Goal: Information Seeking & Learning: Learn about a topic

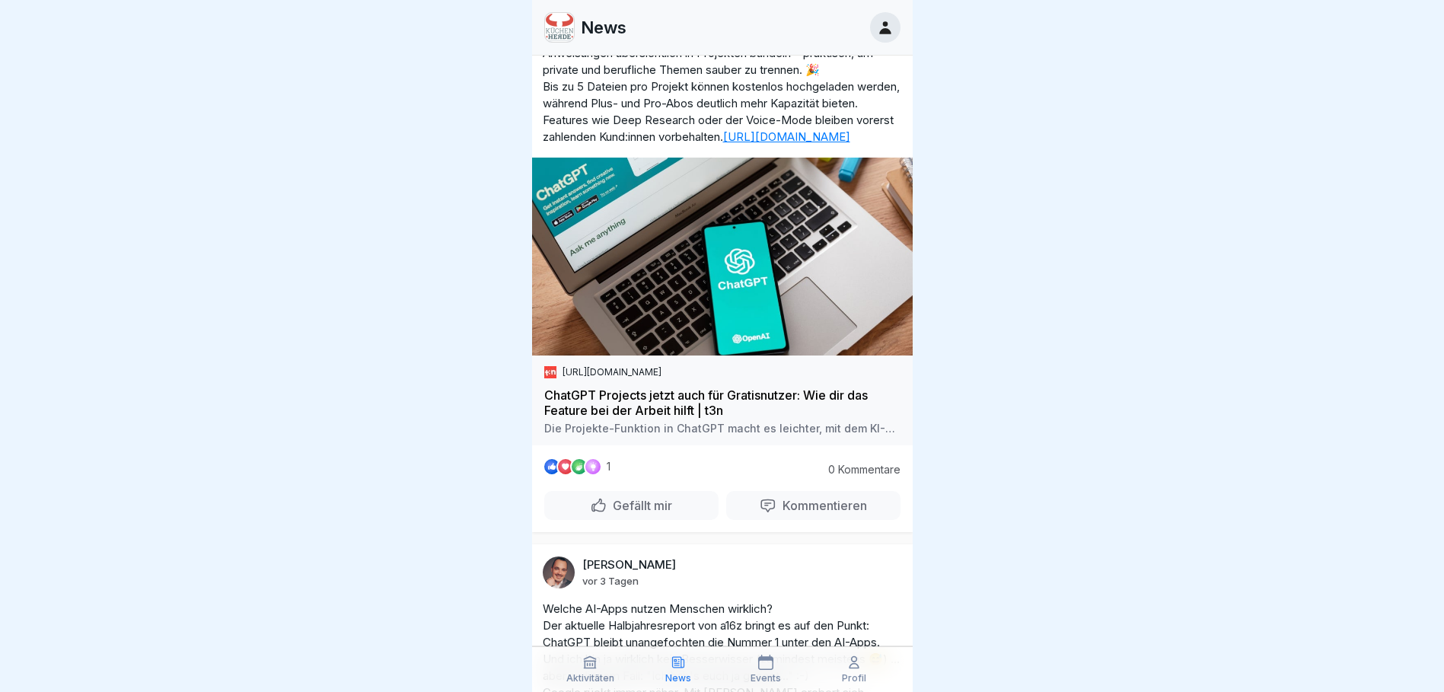
scroll to position [228, 0]
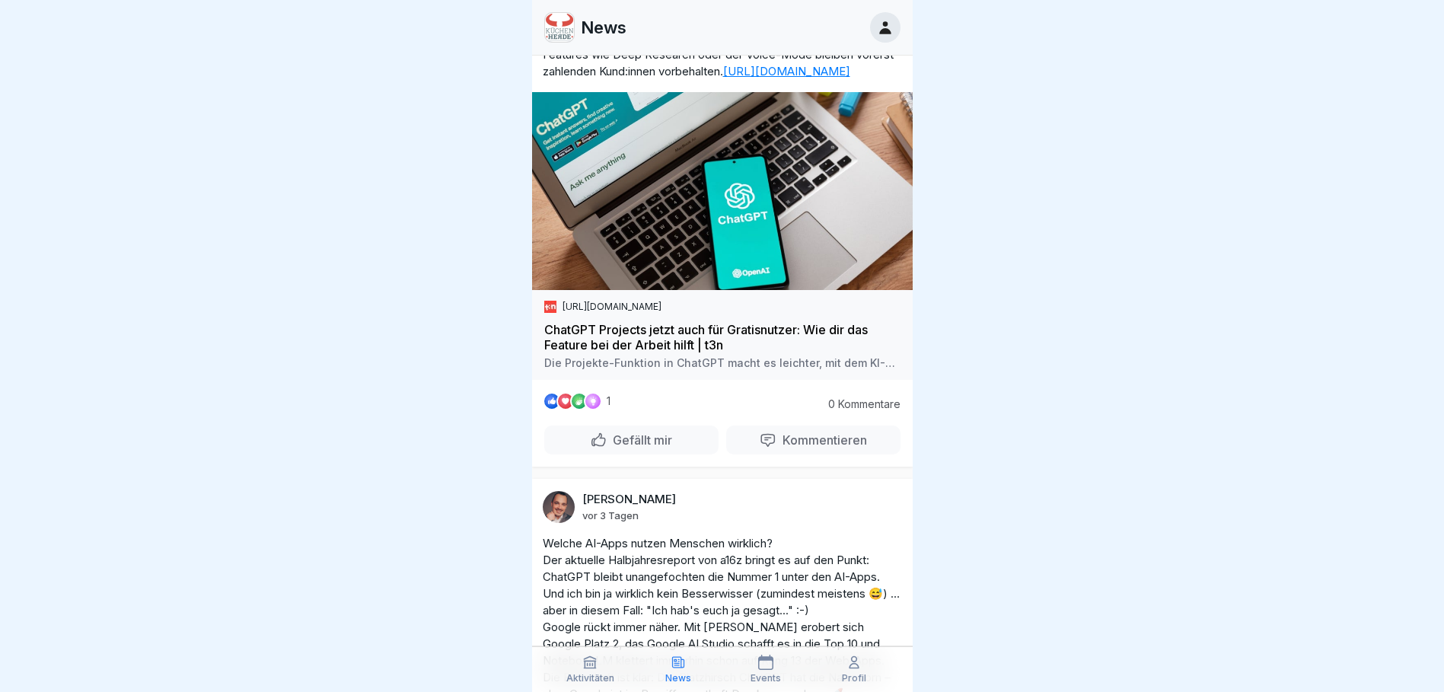
click at [640, 448] on p "Gefällt mir" at bounding box center [639, 440] width 65 height 15
click at [641, 448] on p "Gefällt mir" at bounding box center [639, 440] width 65 height 15
click at [609, 423] on div at bounding box center [609, 425] width 27 height 27
click at [1208, 433] on div at bounding box center [722, 346] width 1444 height 692
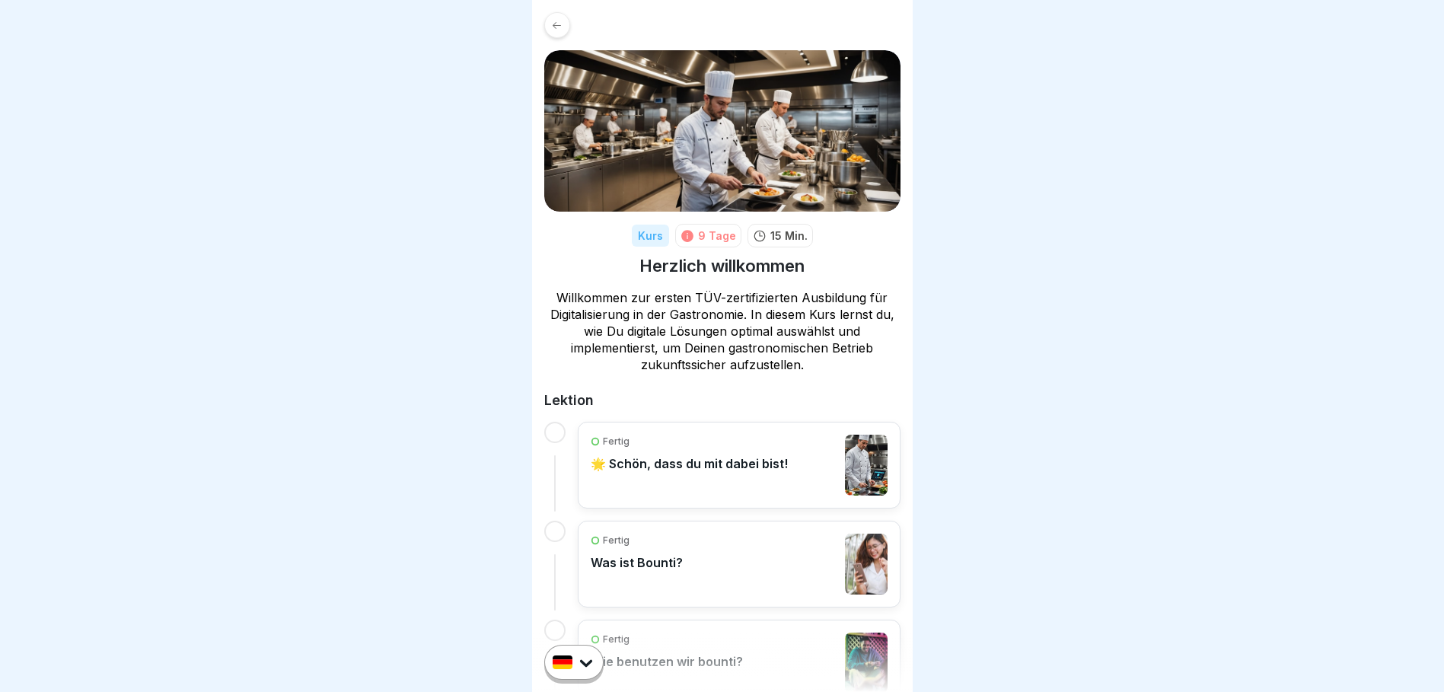
click at [554, 27] on icon at bounding box center [556, 25] width 11 height 11
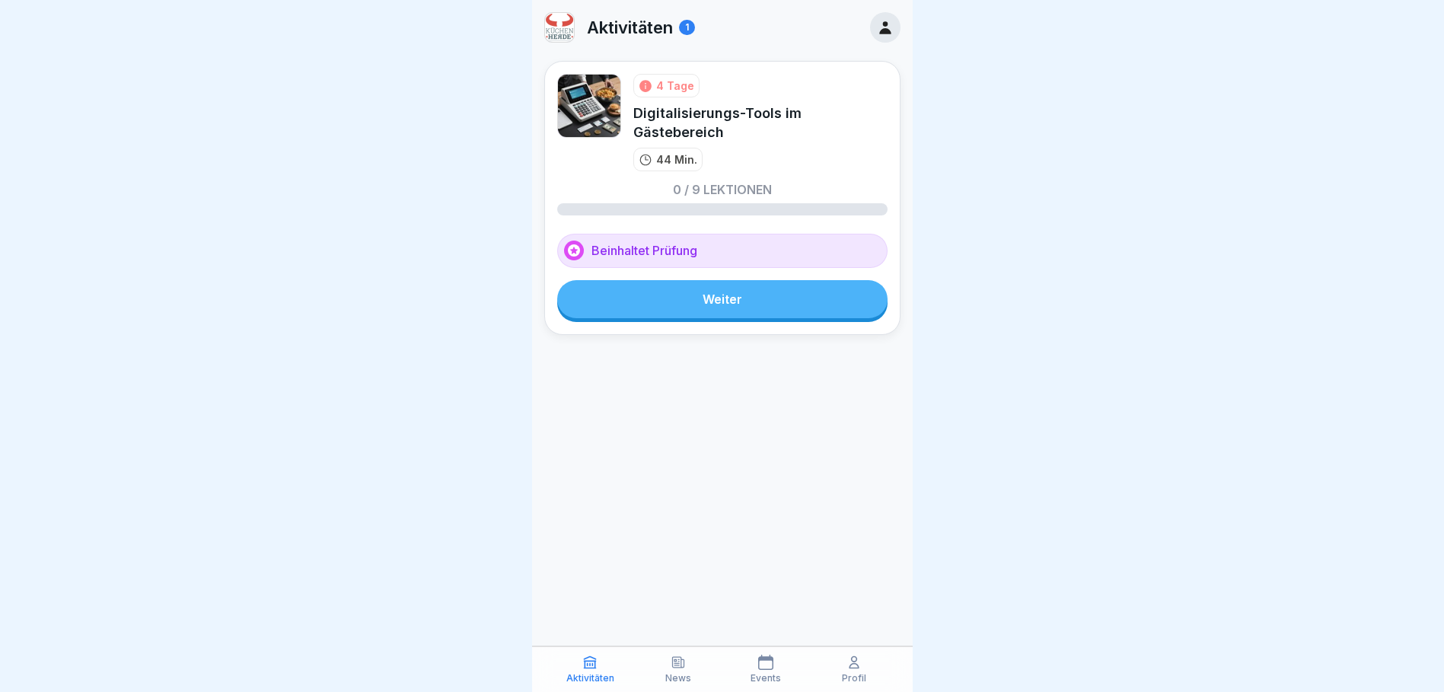
click at [665, 88] on div "4 Tage" at bounding box center [675, 86] width 38 height 16
click at [650, 85] on icon at bounding box center [646, 86] width 12 height 12
click at [884, 27] on icon at bounding box center [885, 27] width 17 height 17
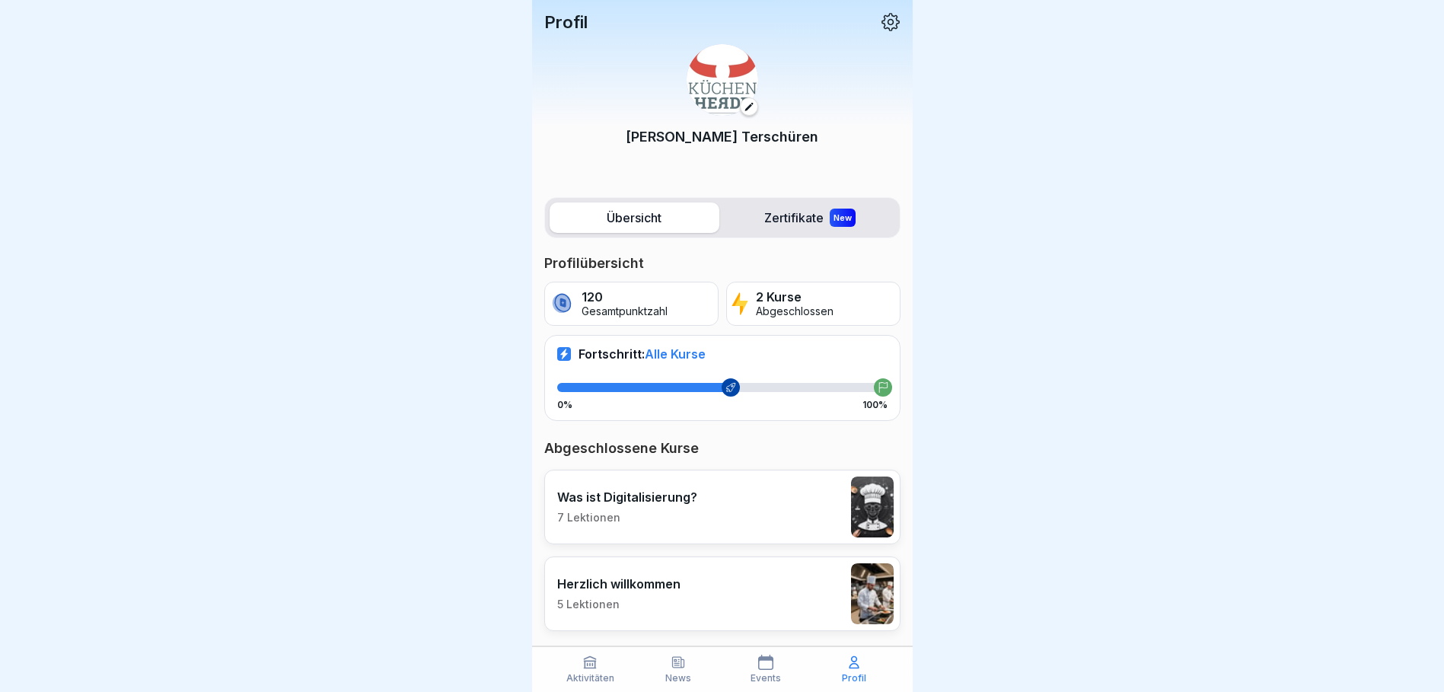
scroll to position [11, 0]
click at [764, 206] on label "Zertifikate New" at bounding box center [811, 218] width 170 height 30
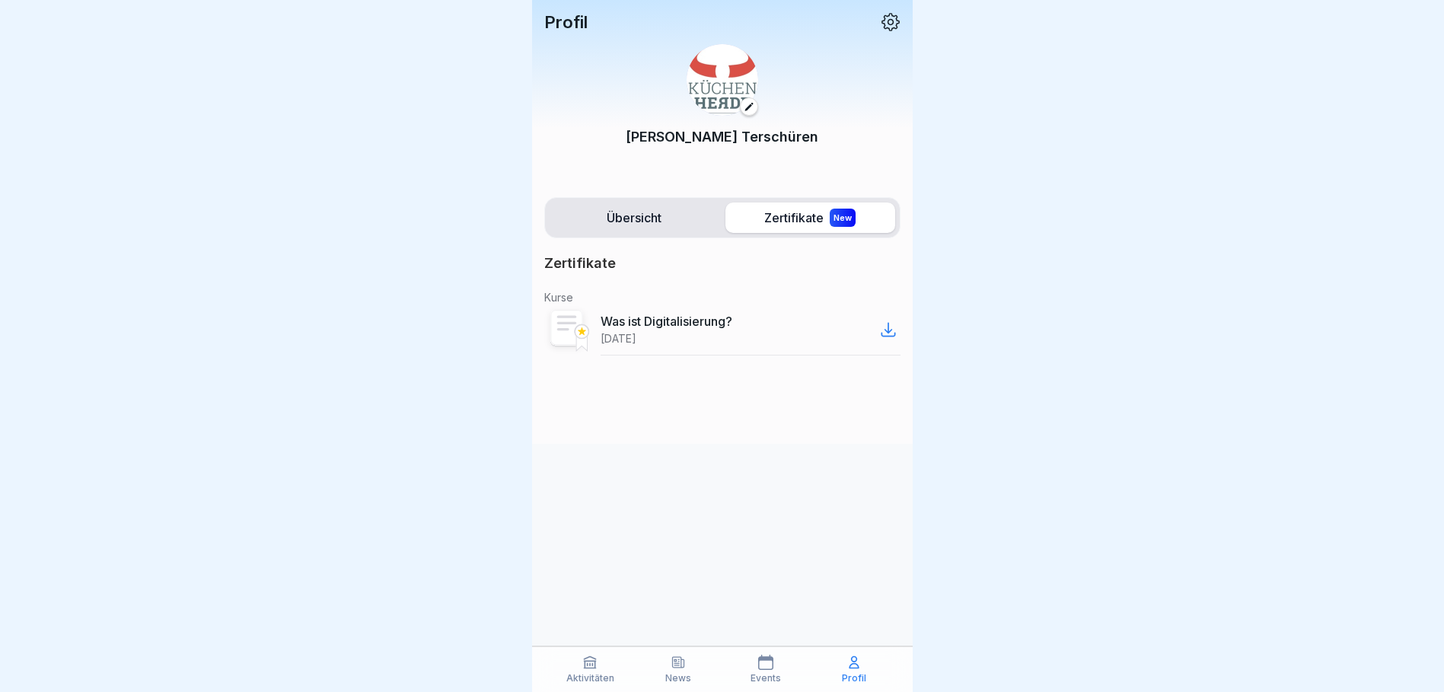
click at [634, 220] on label "Übersicht" at bounding box center [635, 218] width 170 height 30
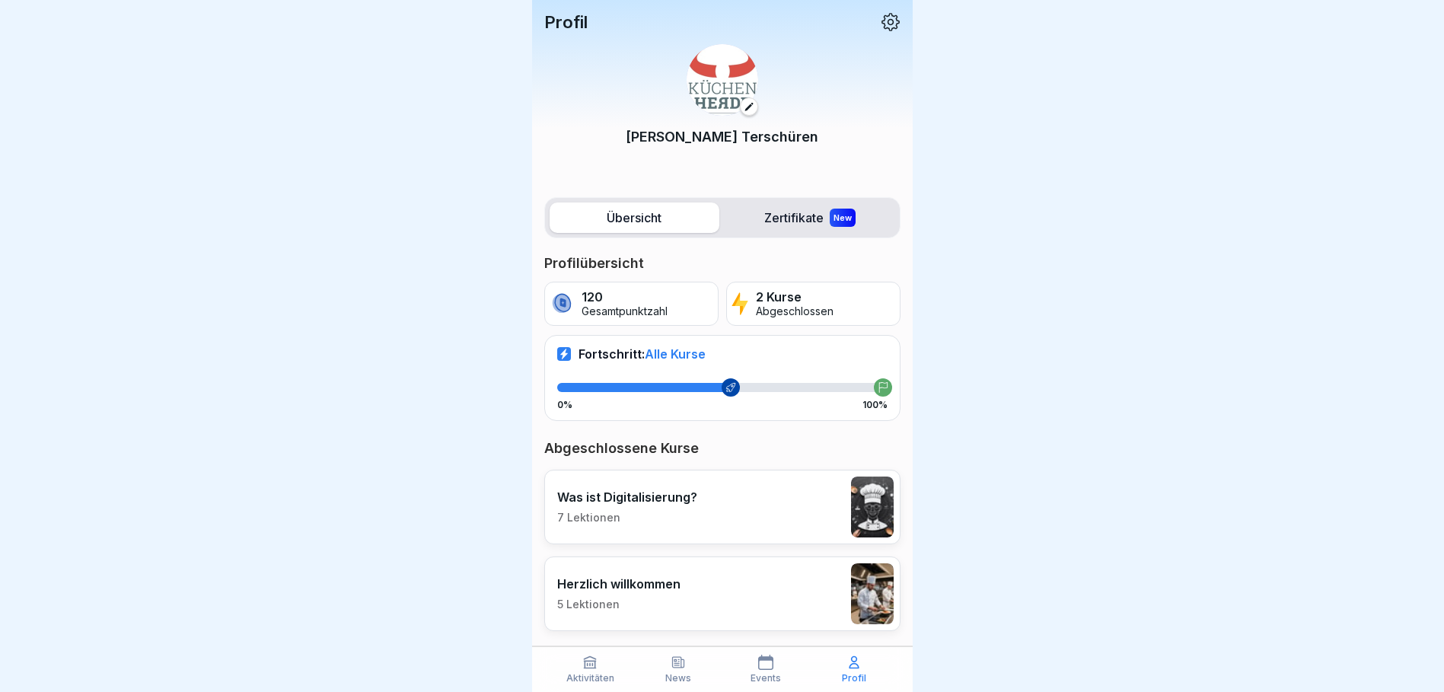
click at [809, 219] on label "Zertifikate New" at bounding box center [811, 218] width 170 height 30
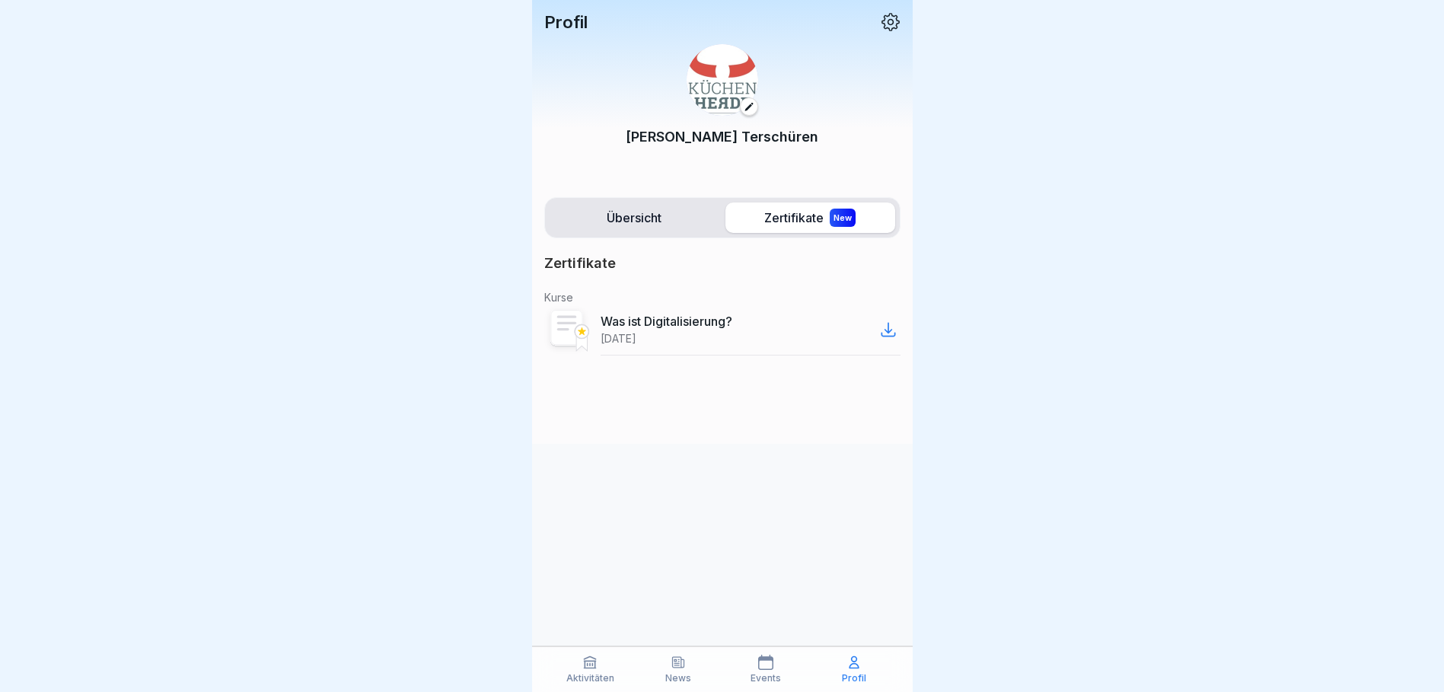
click at [886, 329] on icon at bounding box center [888, 330] width 18 height 18
click at [560, 21] on p "Profil" at bounding box center [565, 22] width 43 height 20
click at [895, 25] on icon at bounding box center [891, 22] width 20 height 20
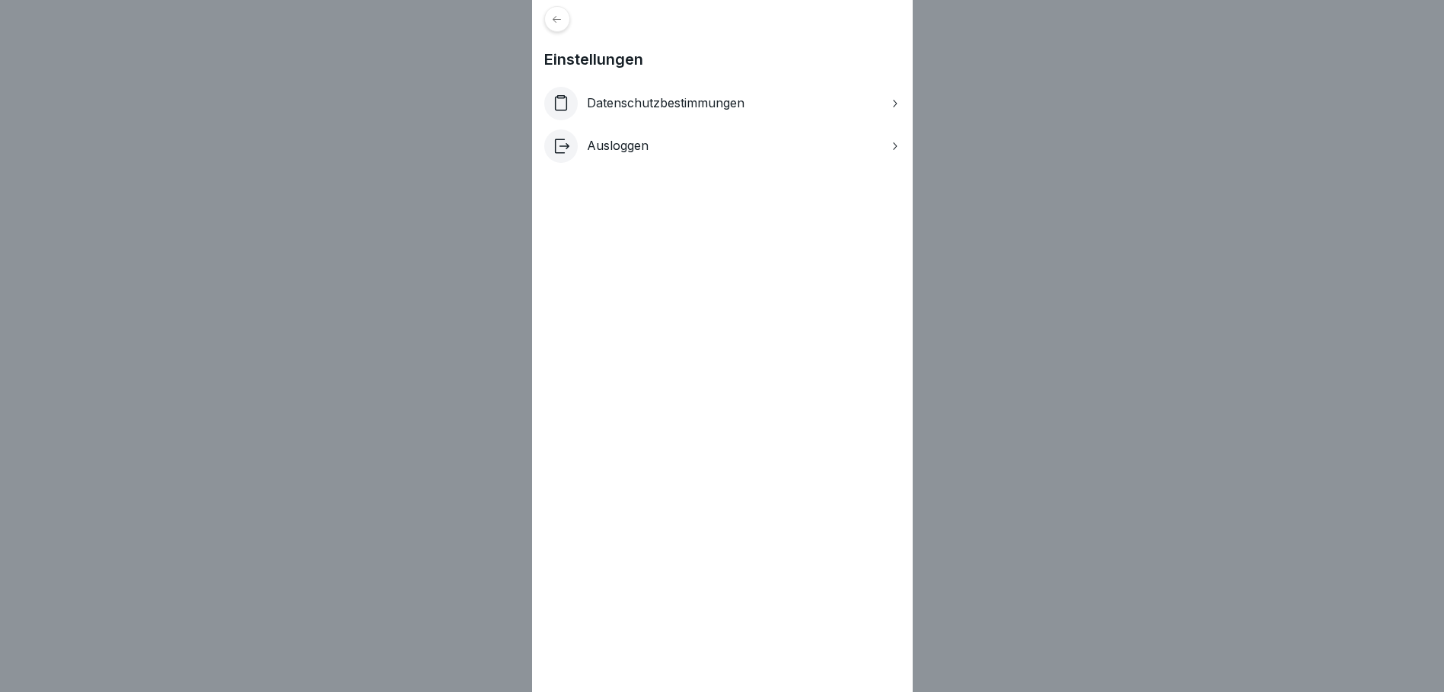
click at [563, 18] on icon at bounding box center [556, 19] width 11 height 11
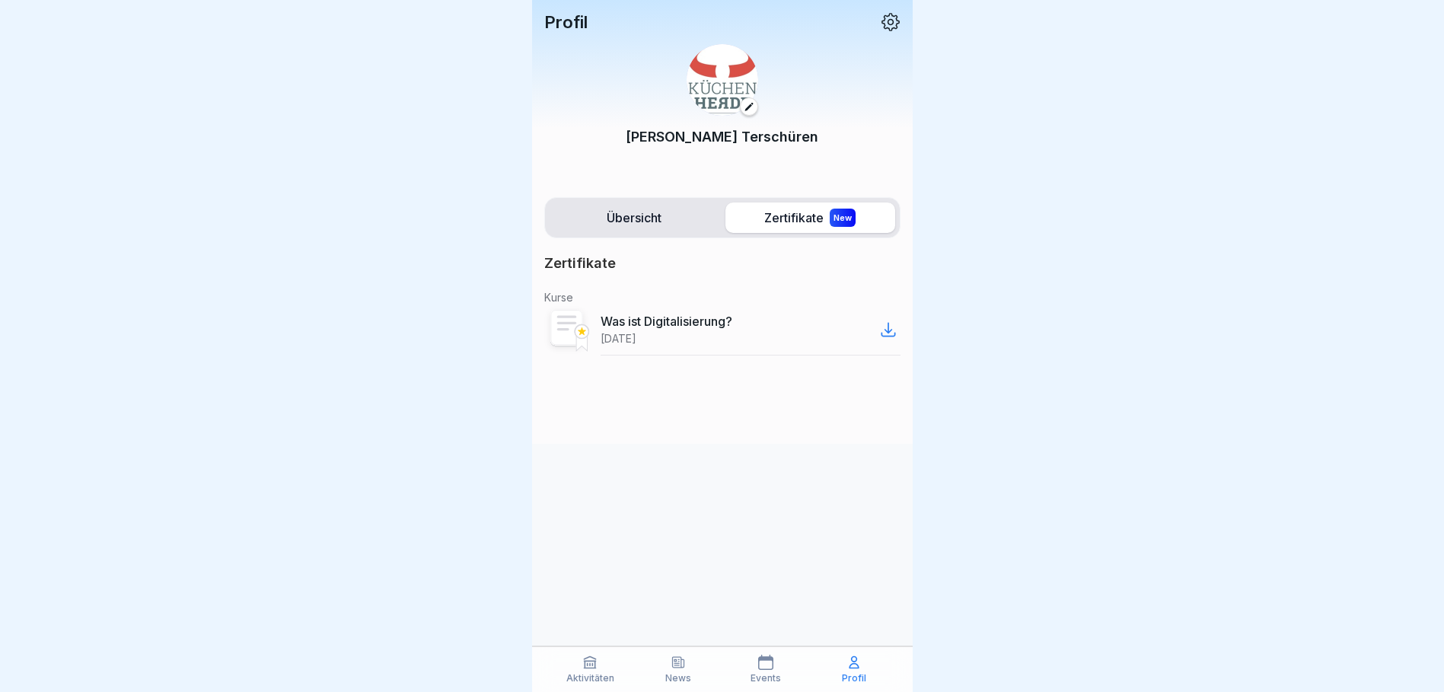
click at [630, 213] on label "Übersicht" at bounding box center [635, 218] width 170 height 30
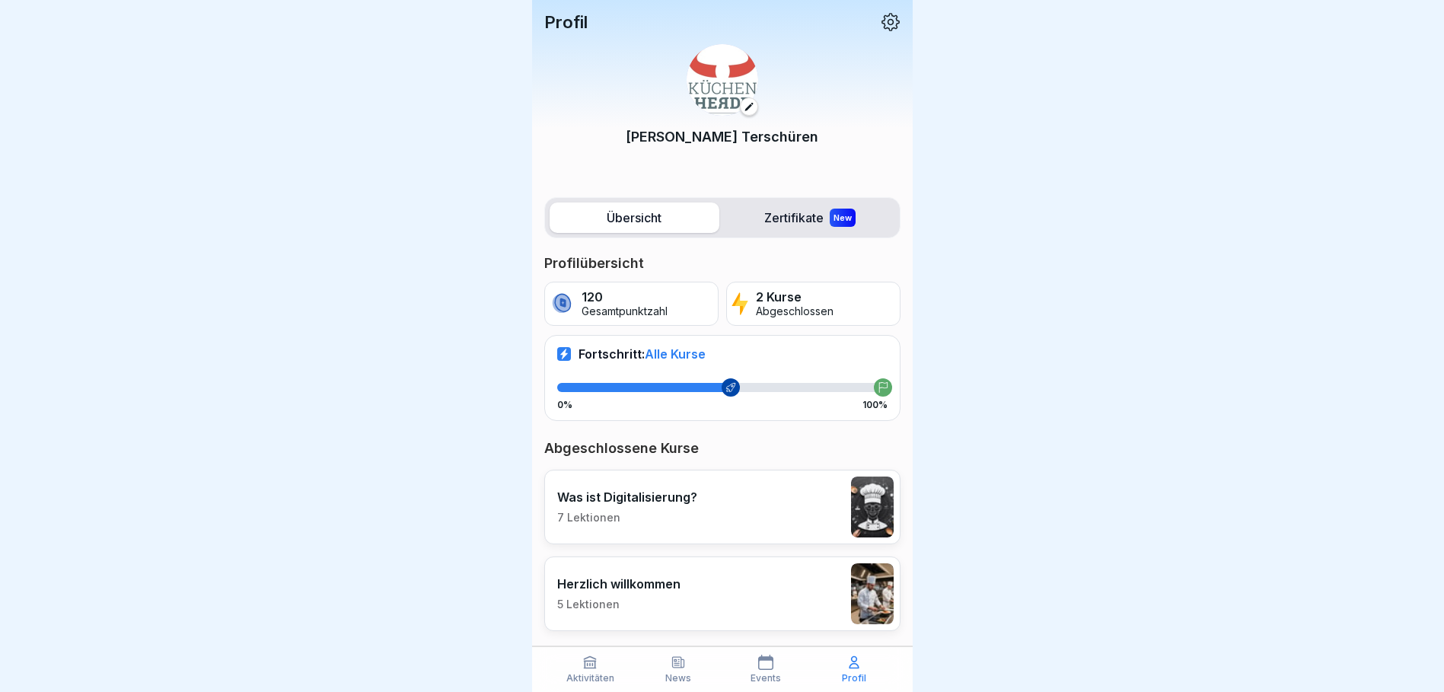
click at [602, 308] on p "Gesamtpunktzahl" at bounding box center [625, 311] width 86 height 13
click at [727, 96] on img at bounding box center [723, 80] width 72 height 72
click at [732, 137] on p "Oliver Terschüren" at bounding box center [722, 136] width 193 height 21
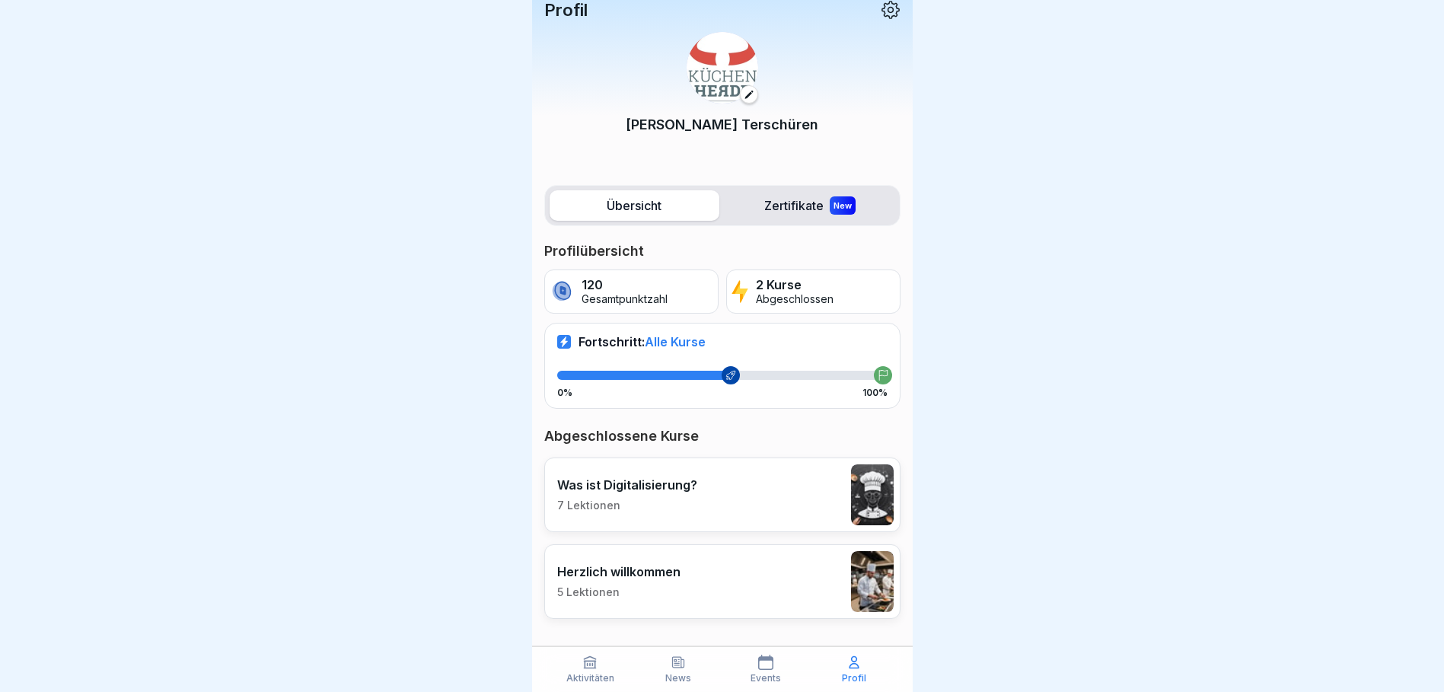
scroll to position [16, 0]
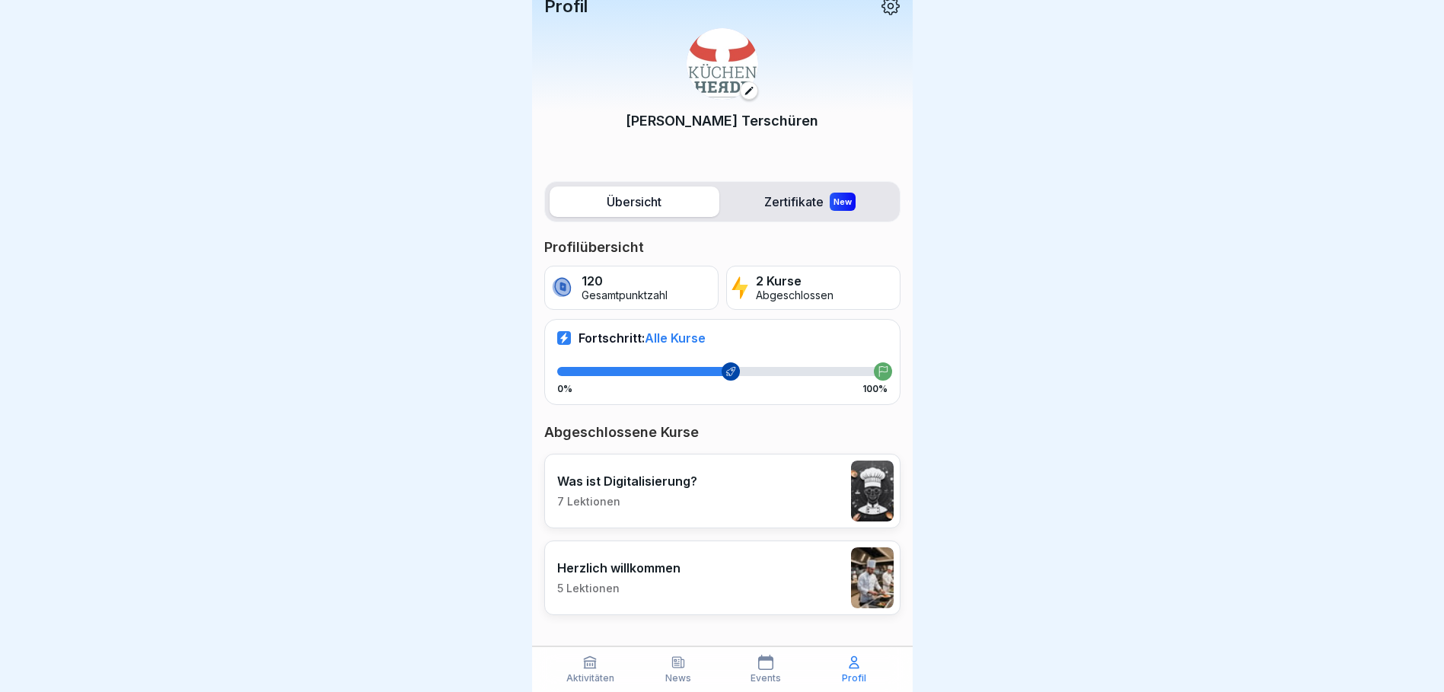
click at [726, 369] on icon at bounding box center [730, 372] width 8 height 8
click at [878, 373] on icon at bounding box center [883, 371] width 11 height 11
click at [706, 371] on div at bounding box center [644, 371] width 174 height 9
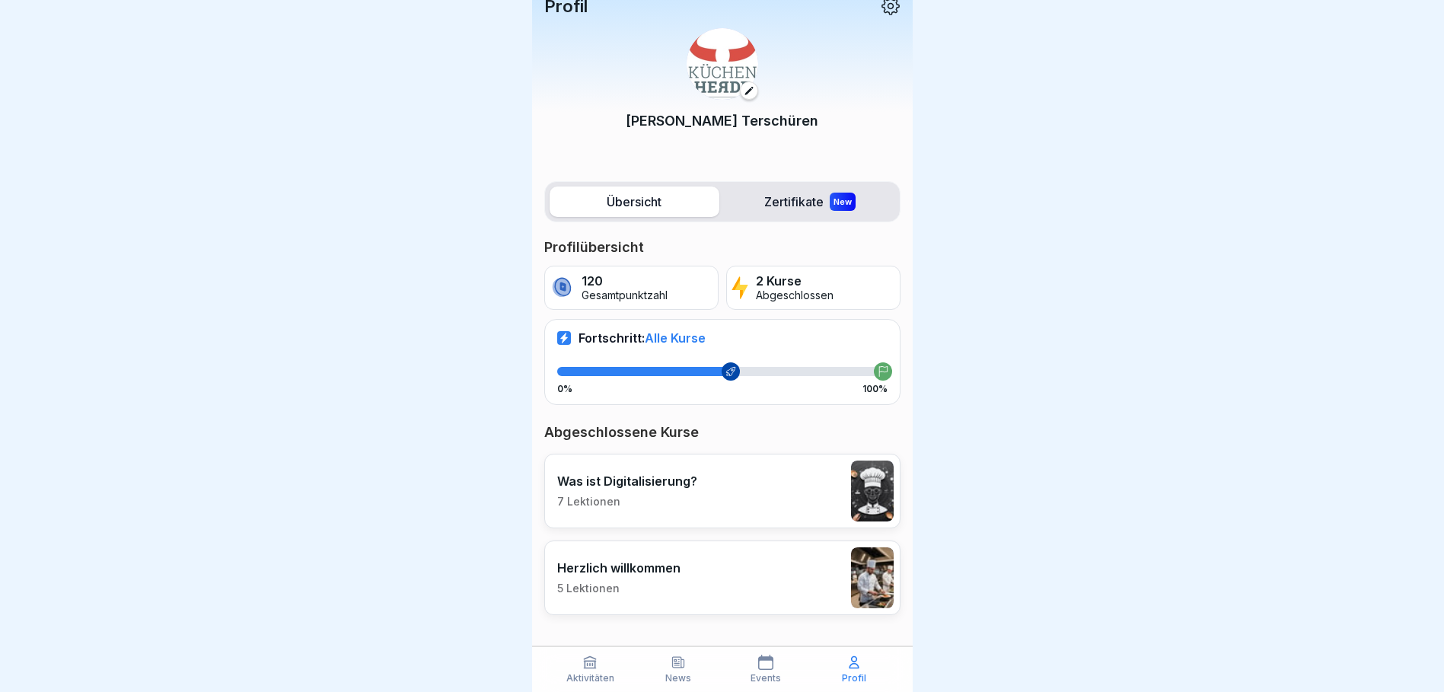
click at [630, 341] on p "Fortschritt: Alle Kurse" at bounding box center [642, 337] width 127 height 15
click at [692, 340] on span "Alle Kurse" at bounding box center [675, 337] width 61 height 15
click at [780, 663] on div "Events" at bounding box center [766, 669] width 81 height 29
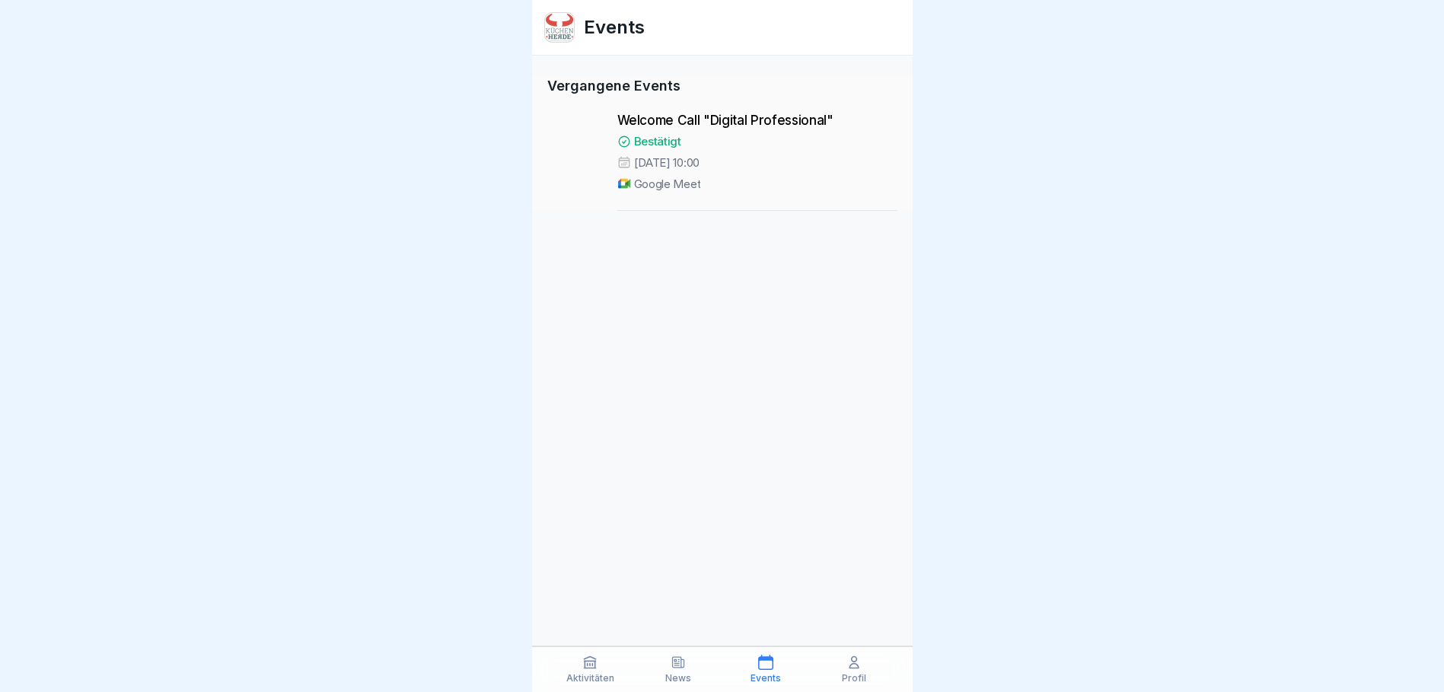
click at [679, 669] on icon at bounding box center [678, 662] width 15 height 15
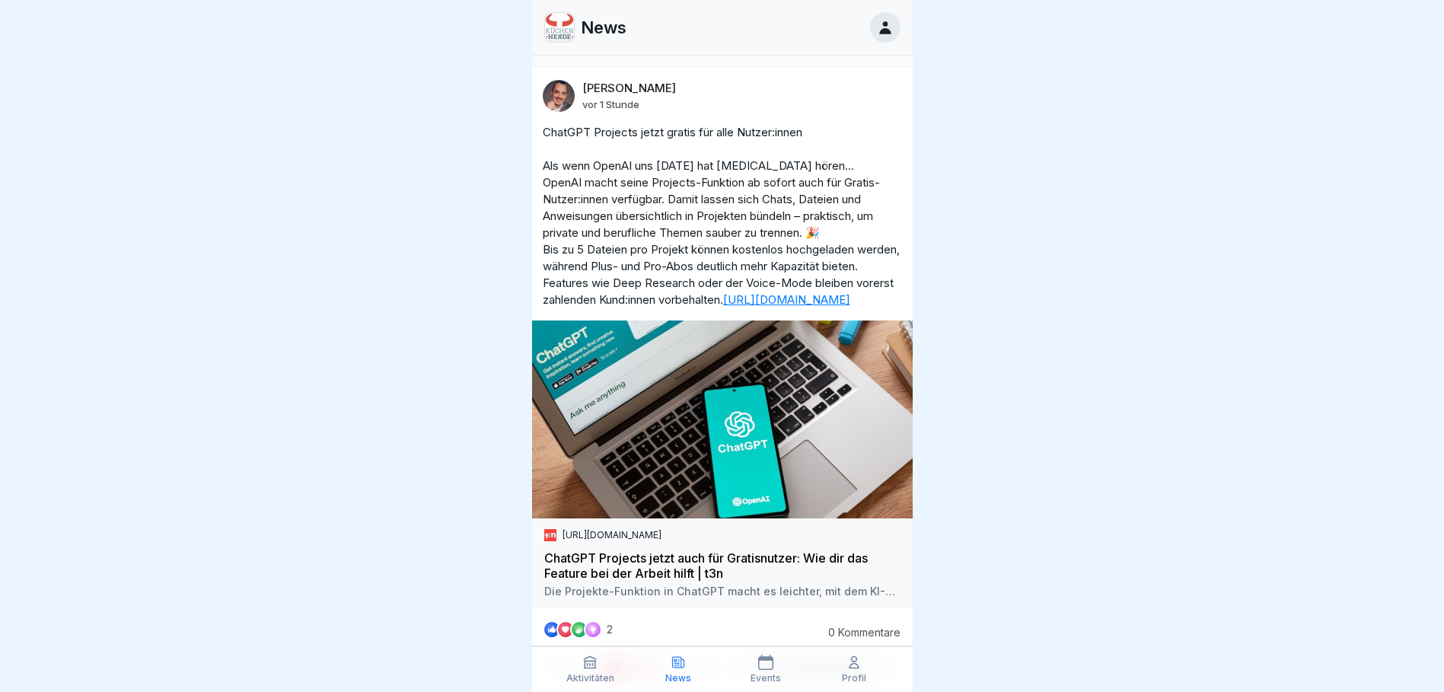
click at [598, 668] on icon at bounding box center [590, 662] width 15 height 15
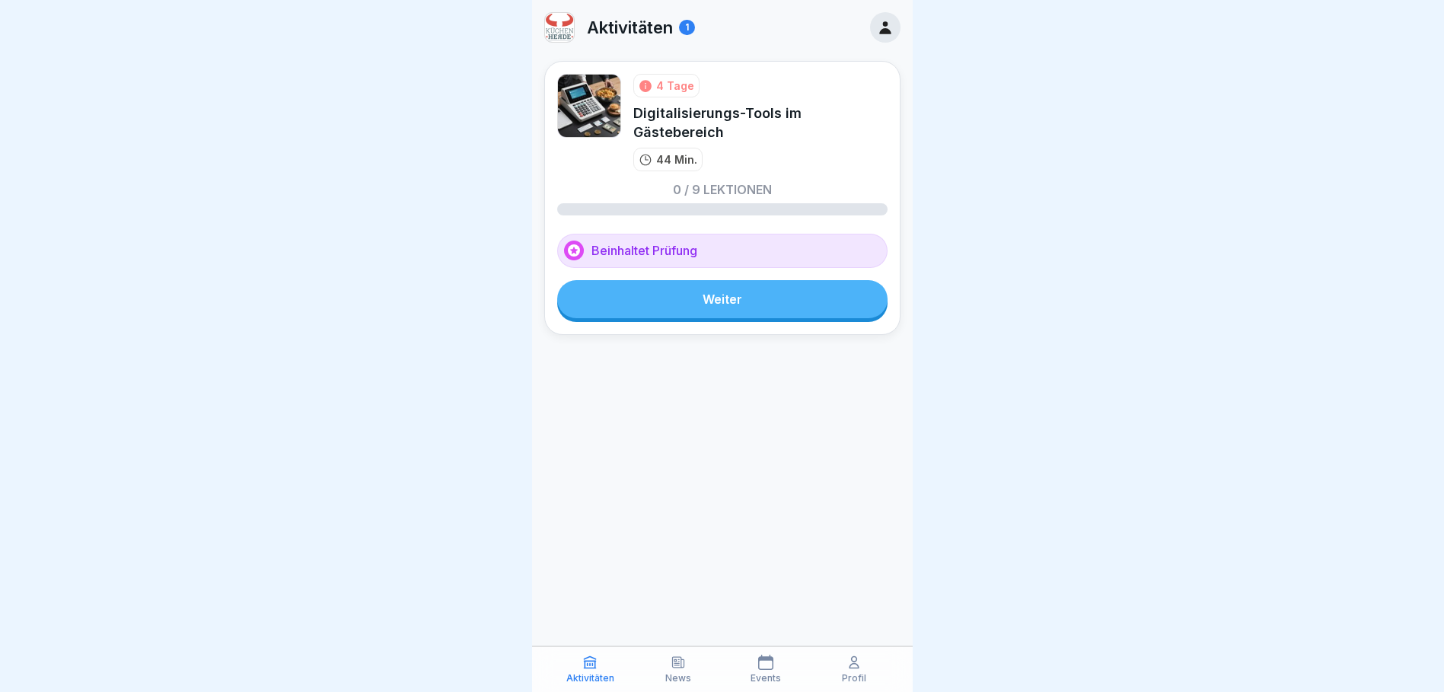
click at [685, 252] on div "Beinhaltet Prüfung" at bounding box center [722, 251] width 330 height 34
click at [712, 306] on link "Weiter" at bounding box center [722, 299] width 330 height 38
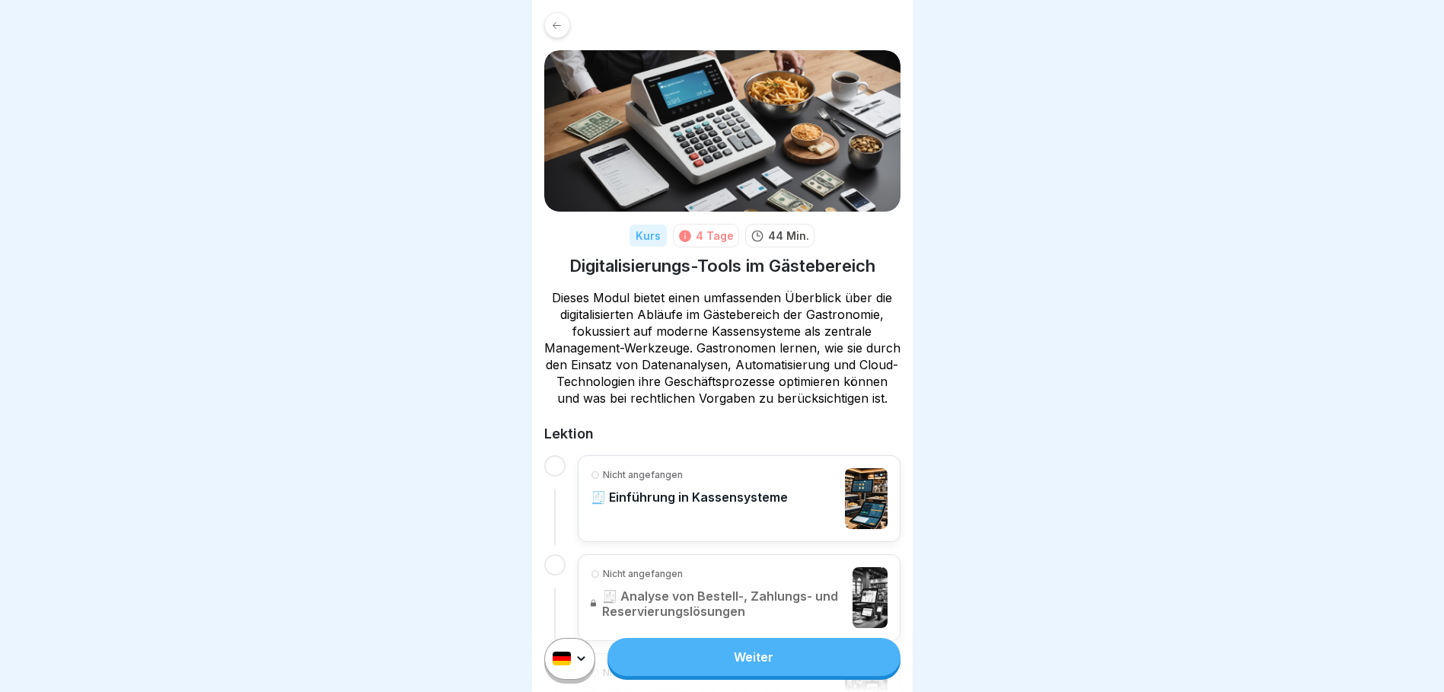
scroll to position [11, 0]
click at [734, 496] on p "🧾 Einführung in Kassensysteme" at bounding box center [689, 497] width 197 height 15
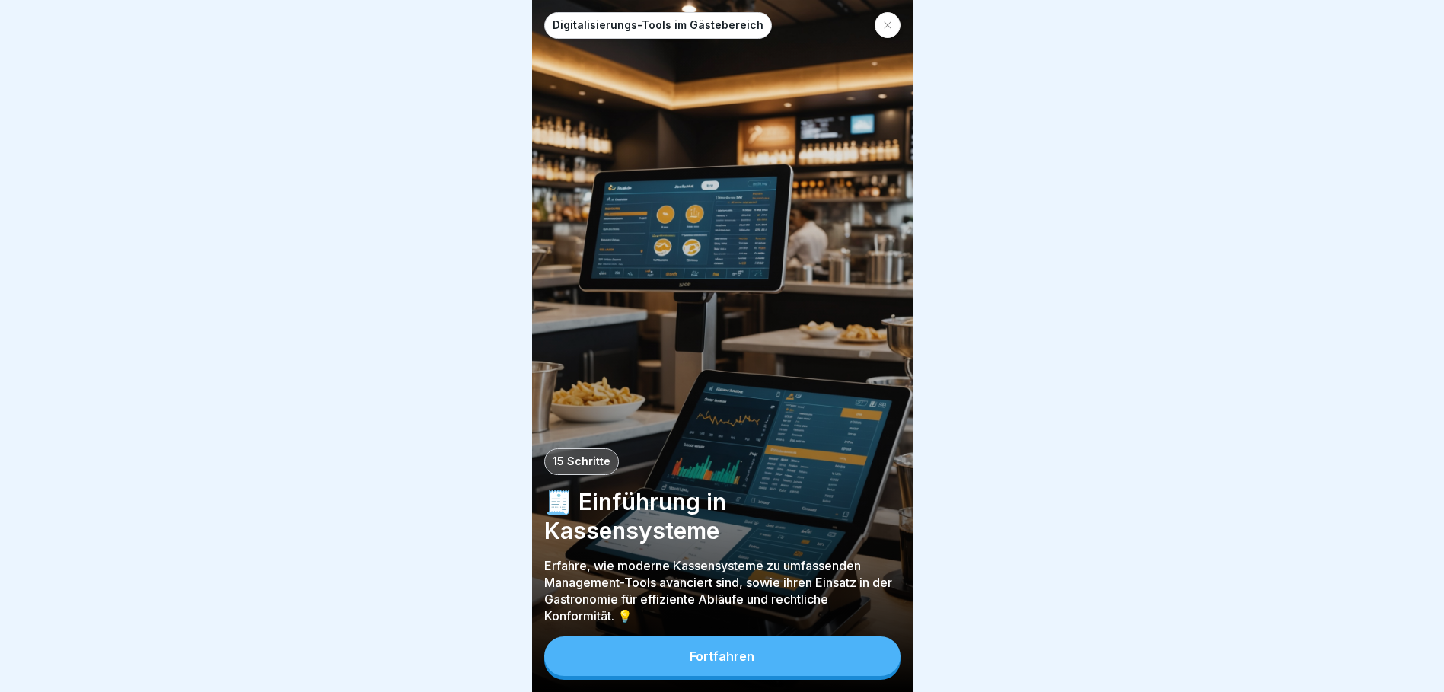
click at [746, 663] on div "Fortfahren" at bounding box center [722, 657] width 65 height 14
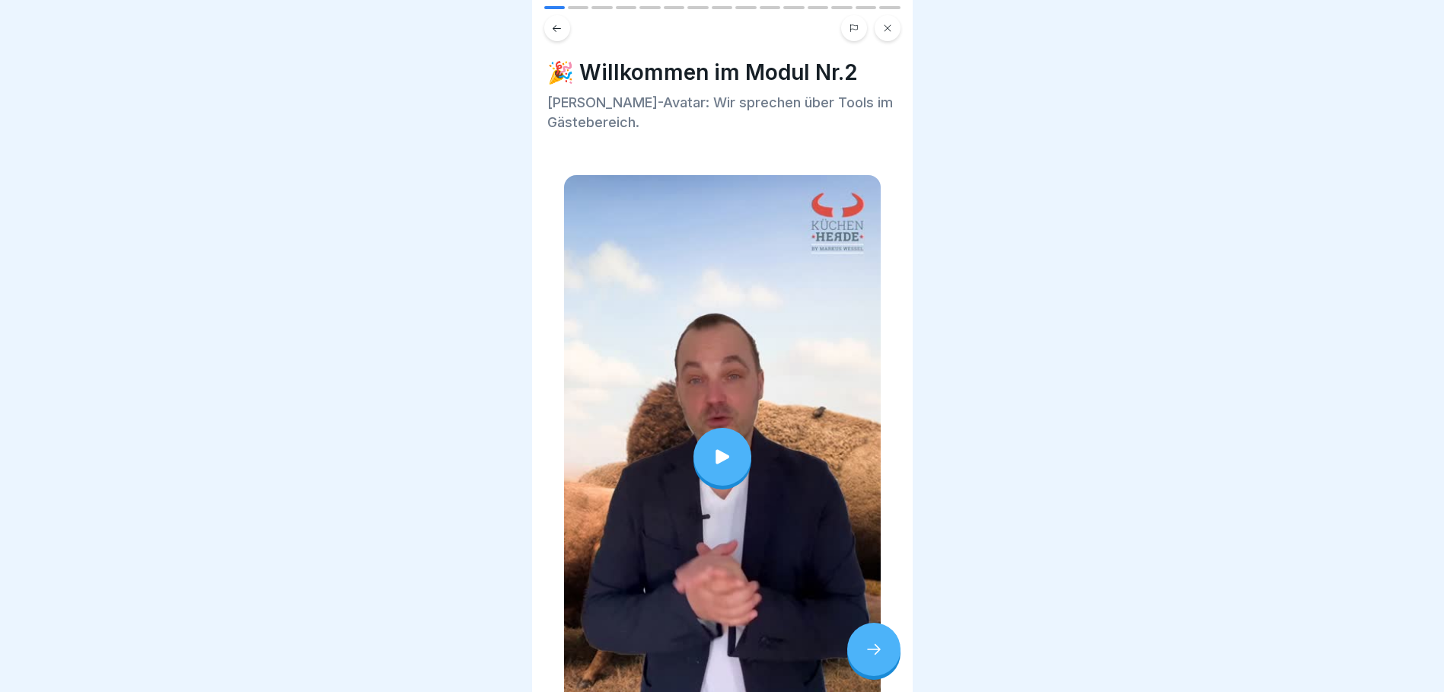
click at [718, 452] on icon at bounding box center [722, 456] width 21 height 21
click at [883, 654] on icon at bounding box center [874, 649] width 18 height 18
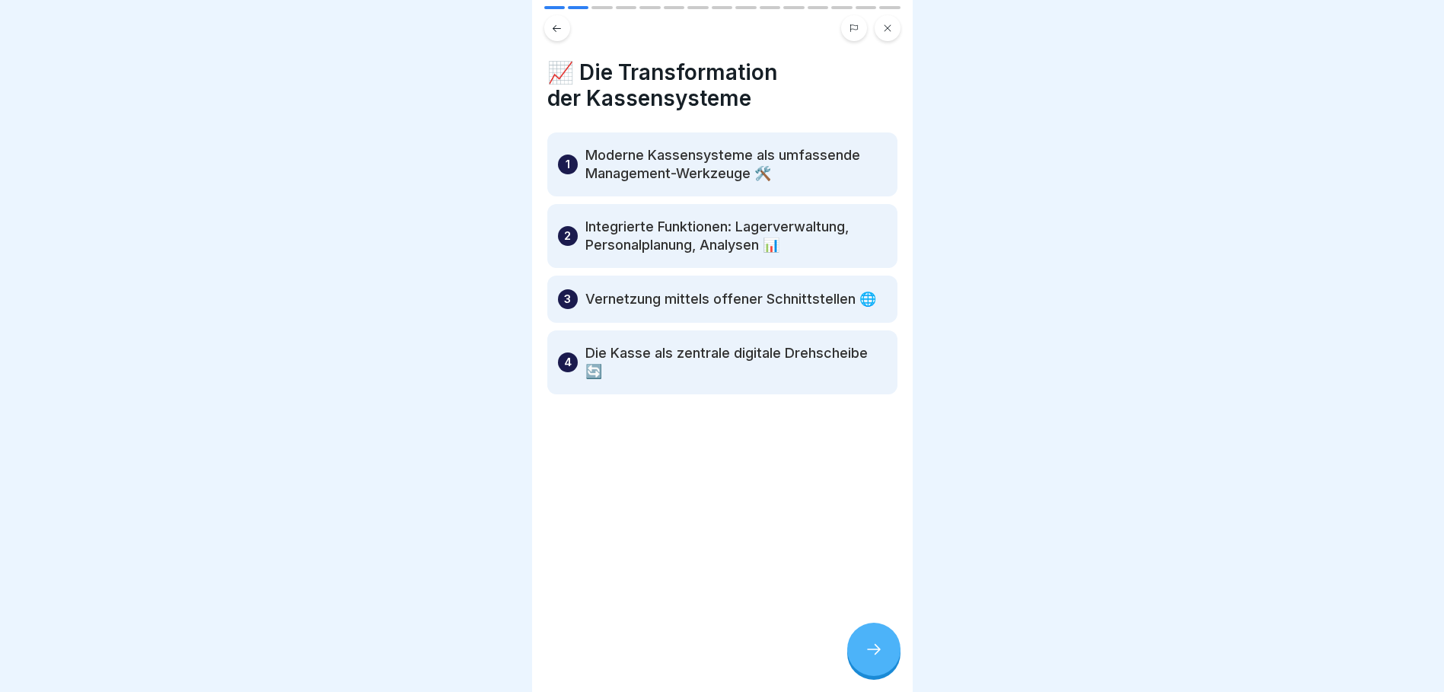
click at [873, 657] on icon at bounding box center [874, 649] width 18 height 18
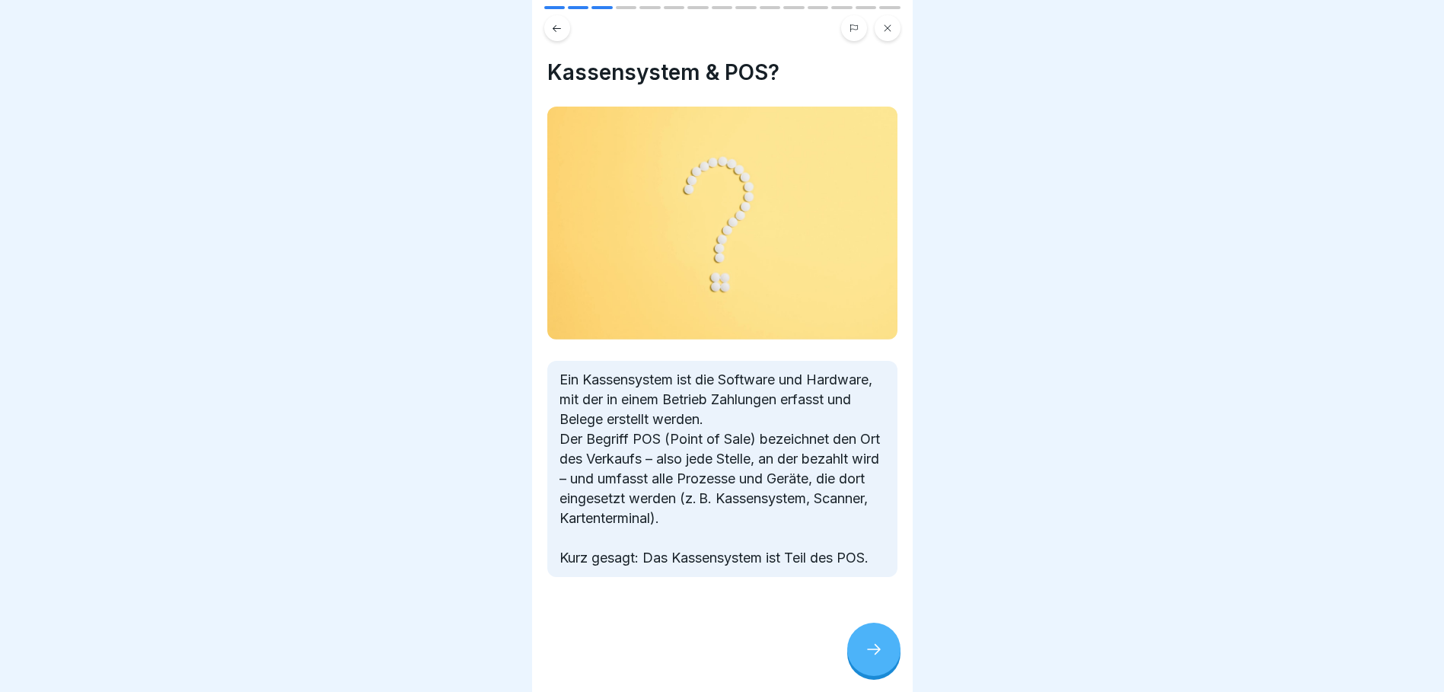
click at [879, 659] on icon at bounding box center [874, 649] width 18 height 18
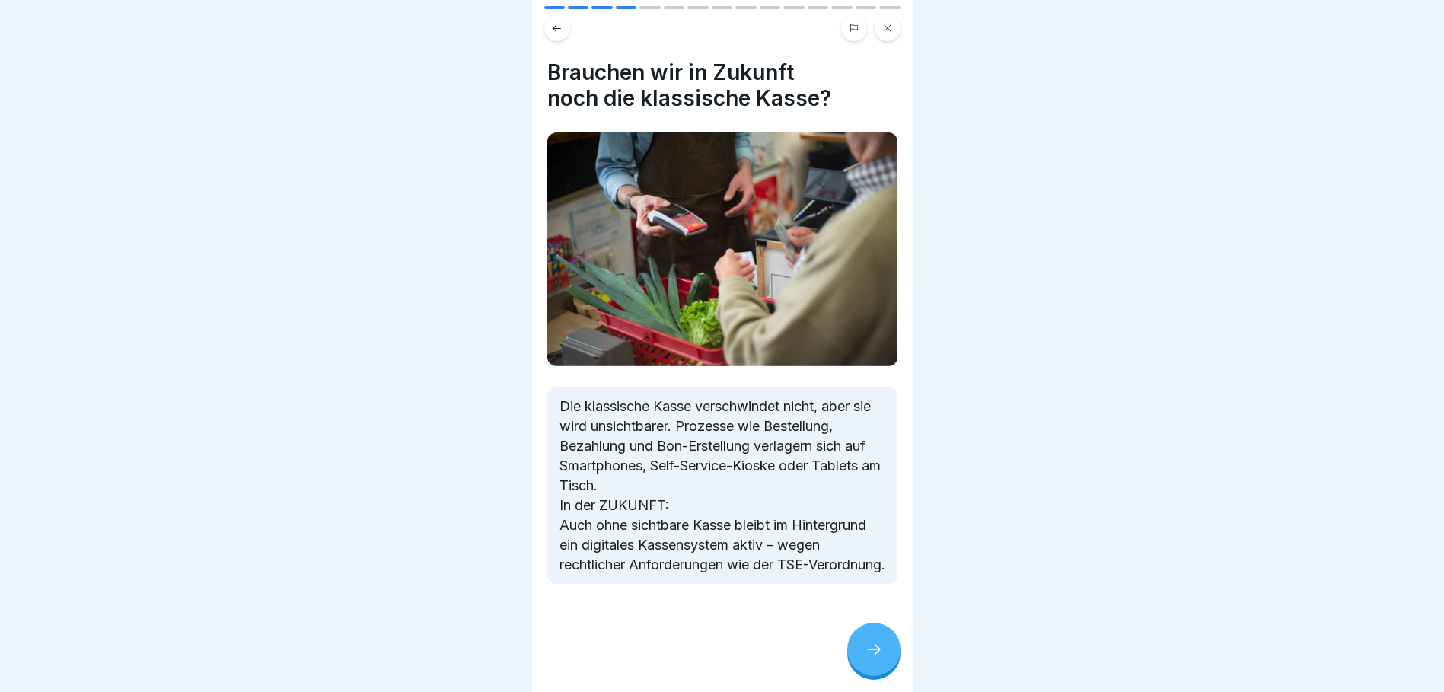
click at [873, 658] on icon at bounding box center [874, 649] width 18 height 18
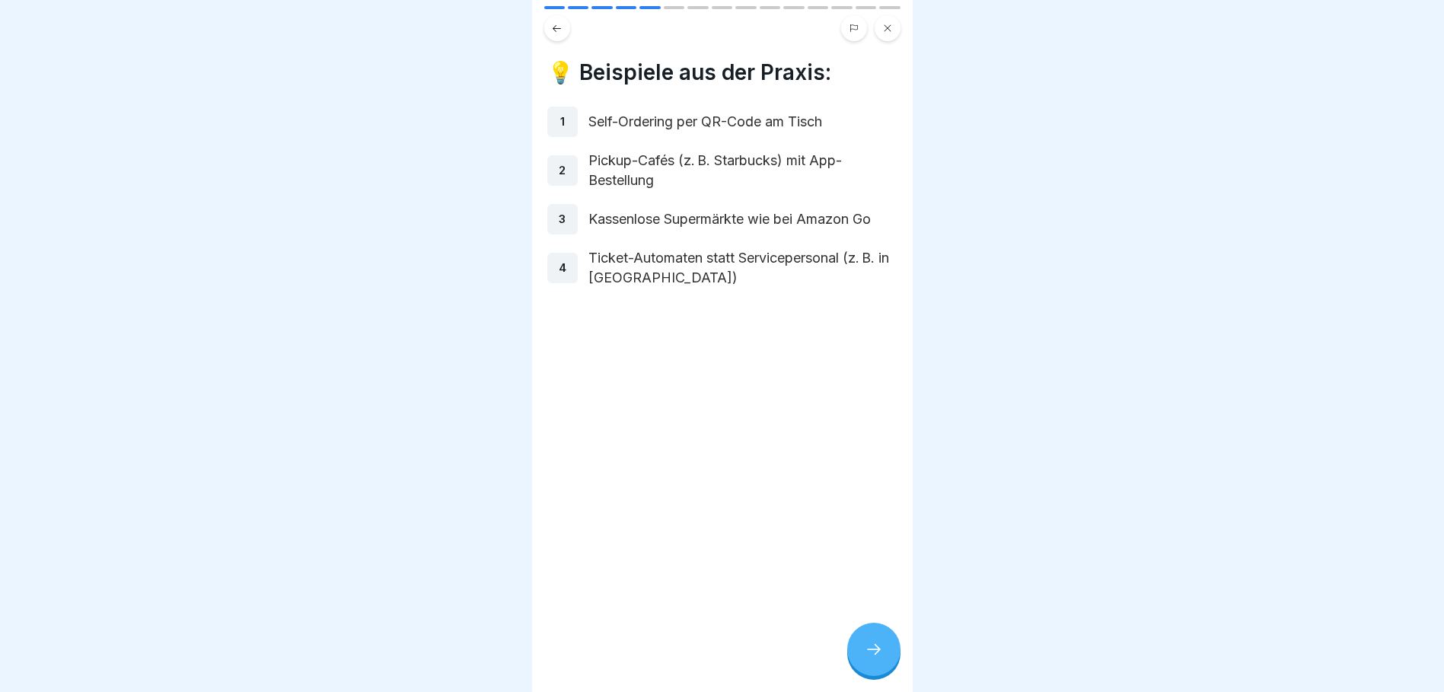
click at [573, 223] on div "3" at bounding box center [562, 219] width 30 height 30
click at [874, 659] on icon at bounding box center [874, 649] width 18 height 18
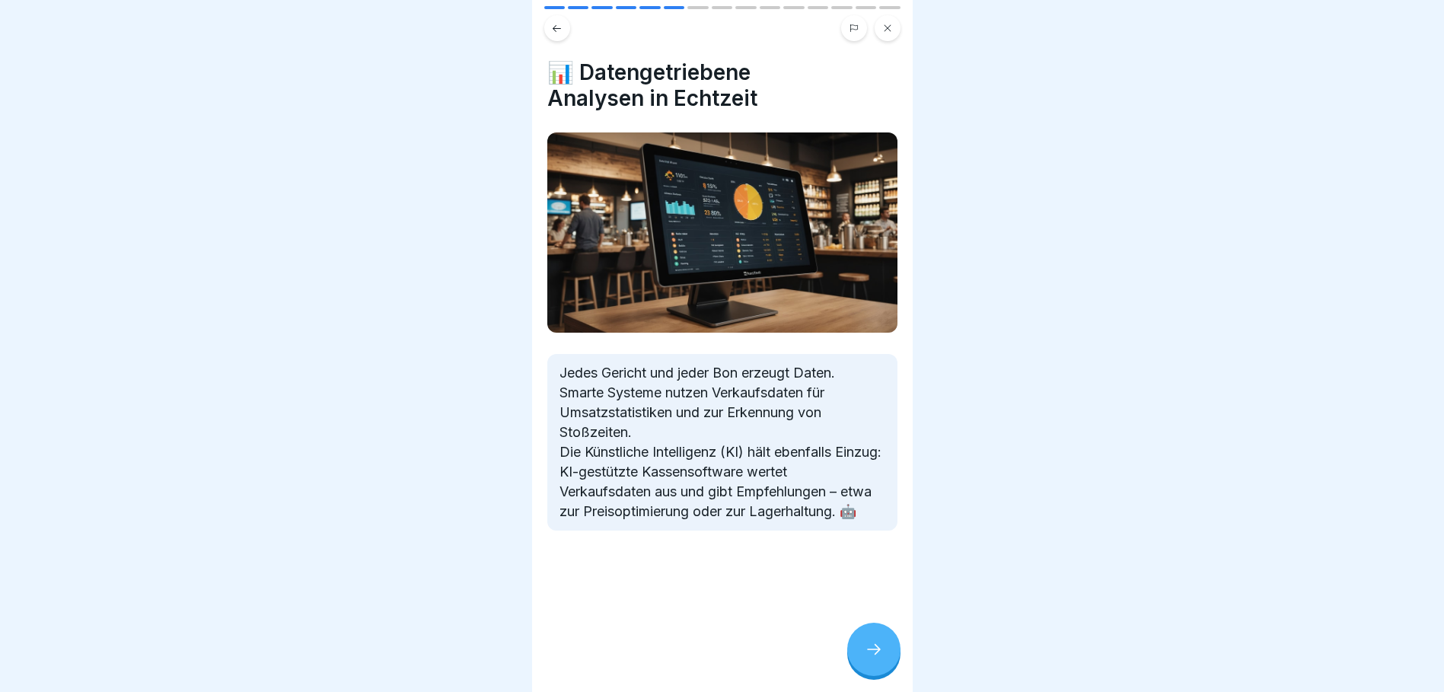
click at [886, 666] on div at bounding box center [873, 649] width 53 height 53
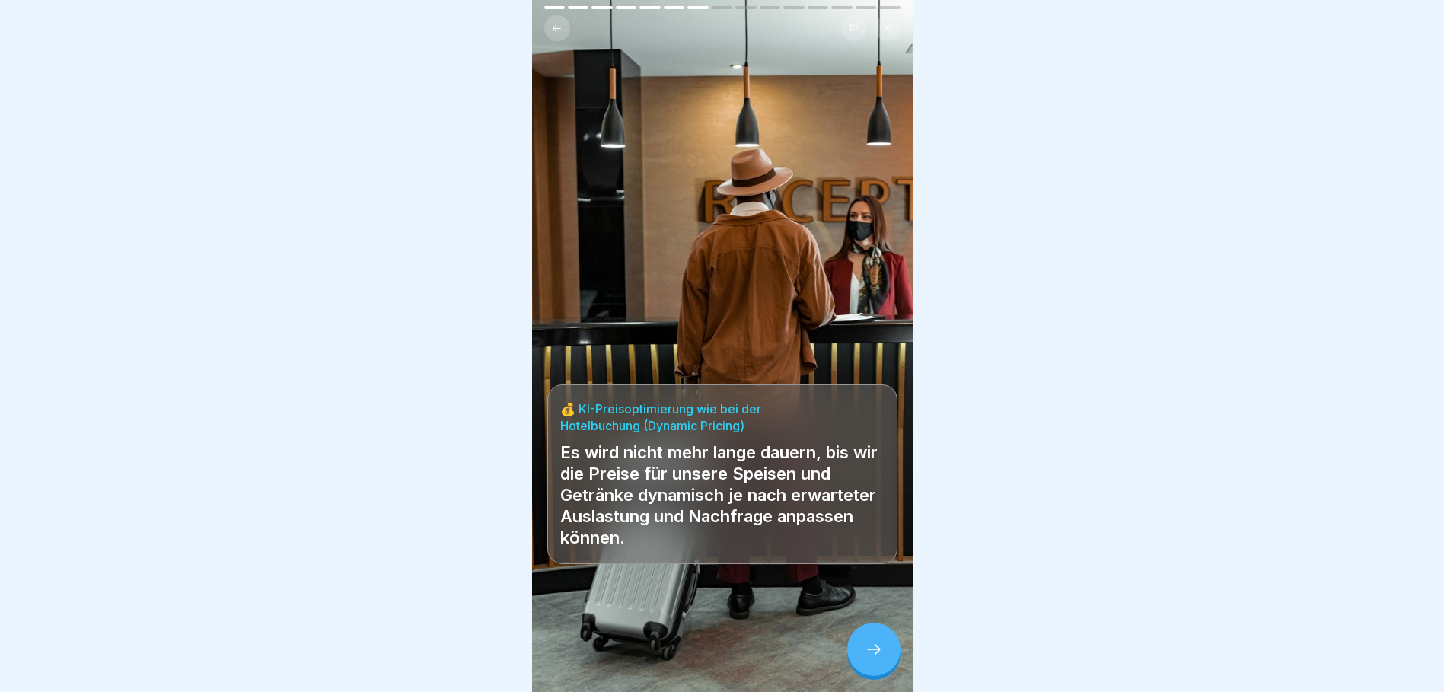
click at [889, 659] on div at bounding box center [873, 649] width 53 height 53
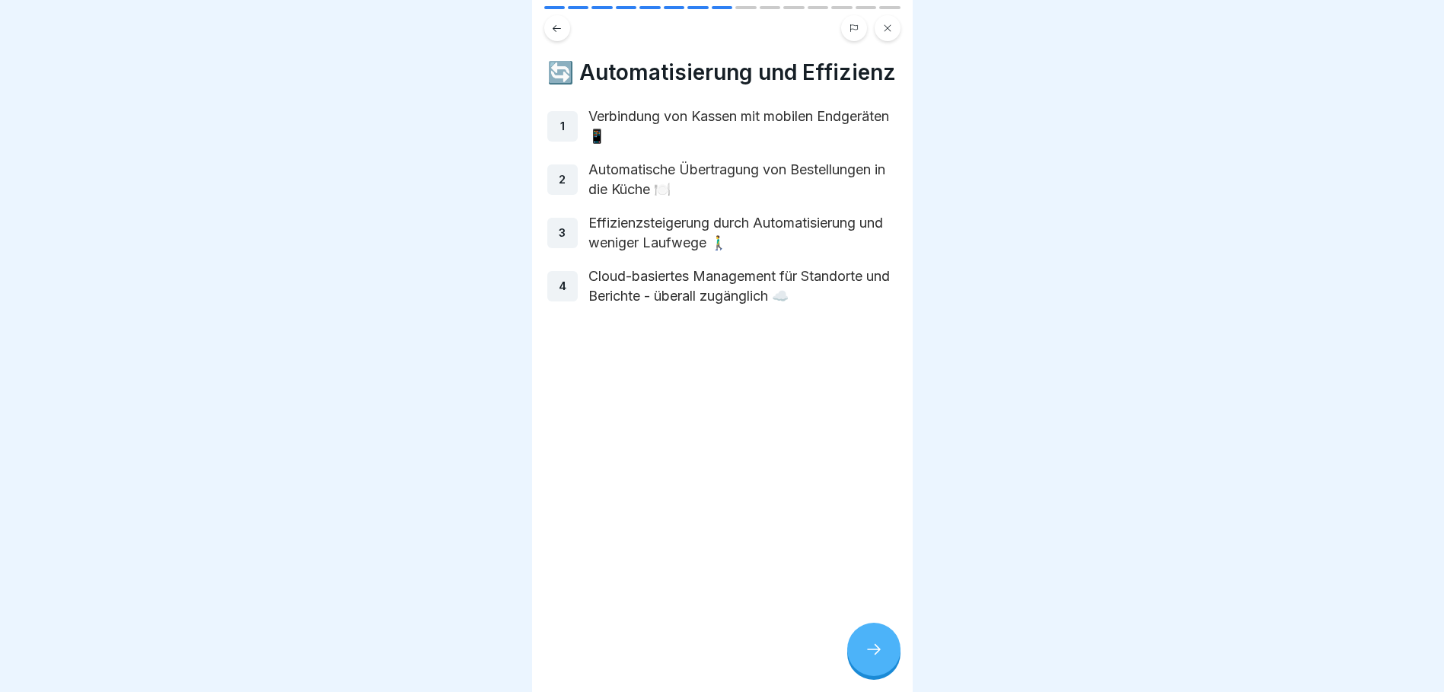
click at [880, 656] on icon at bounding box center [874, 649] width 18 height 18
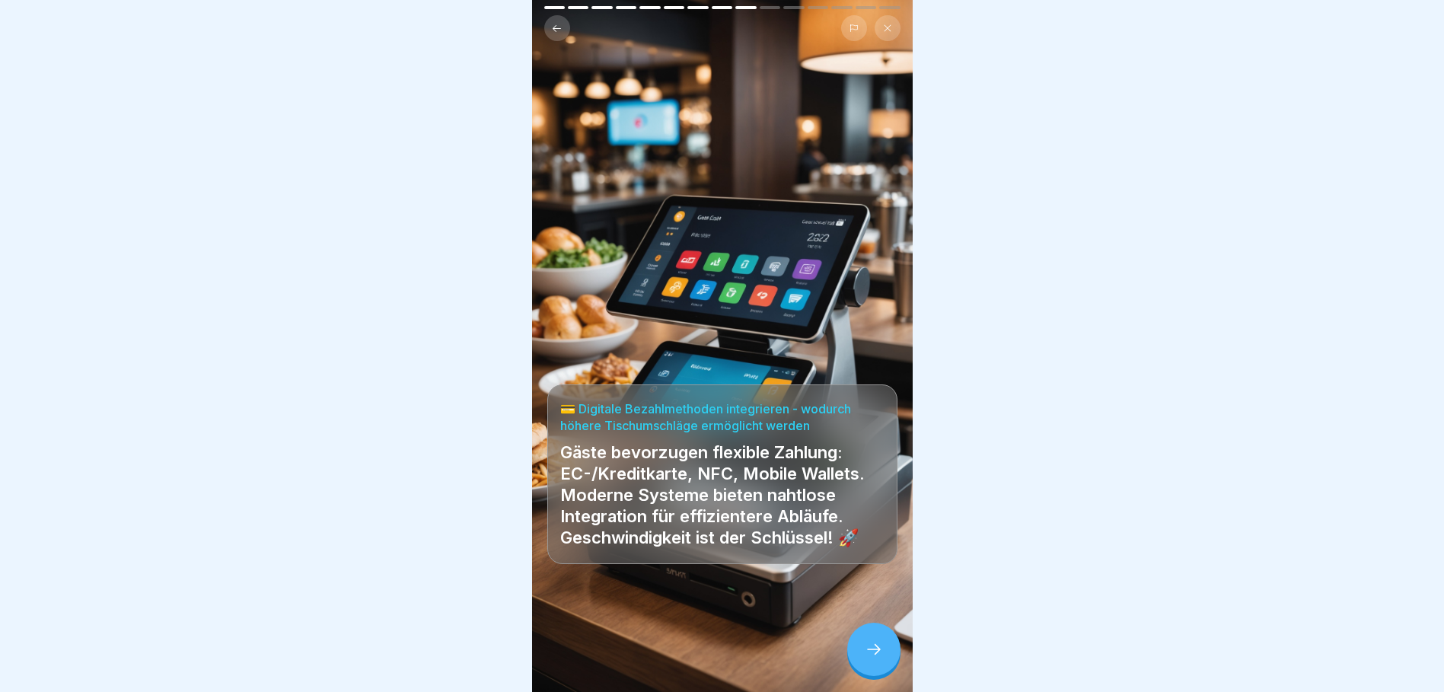
click at [883, 659] on icon at bounding box center [874, 649] width 18 height 18
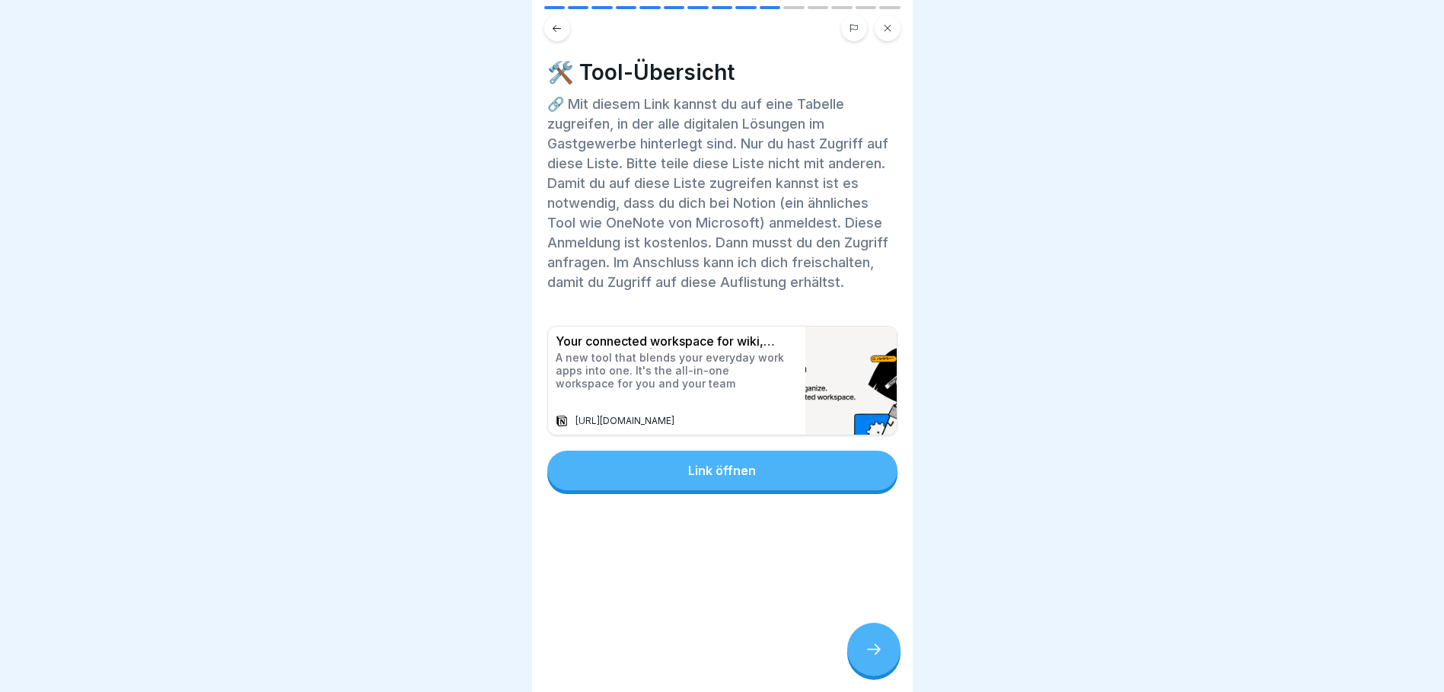
click at [764, 488] on button "Link öffnen" at bounding box center [722, 471] width 350 height 40
click at [873, 654] on icon at bounding box center [874, 649] width 18 height 18
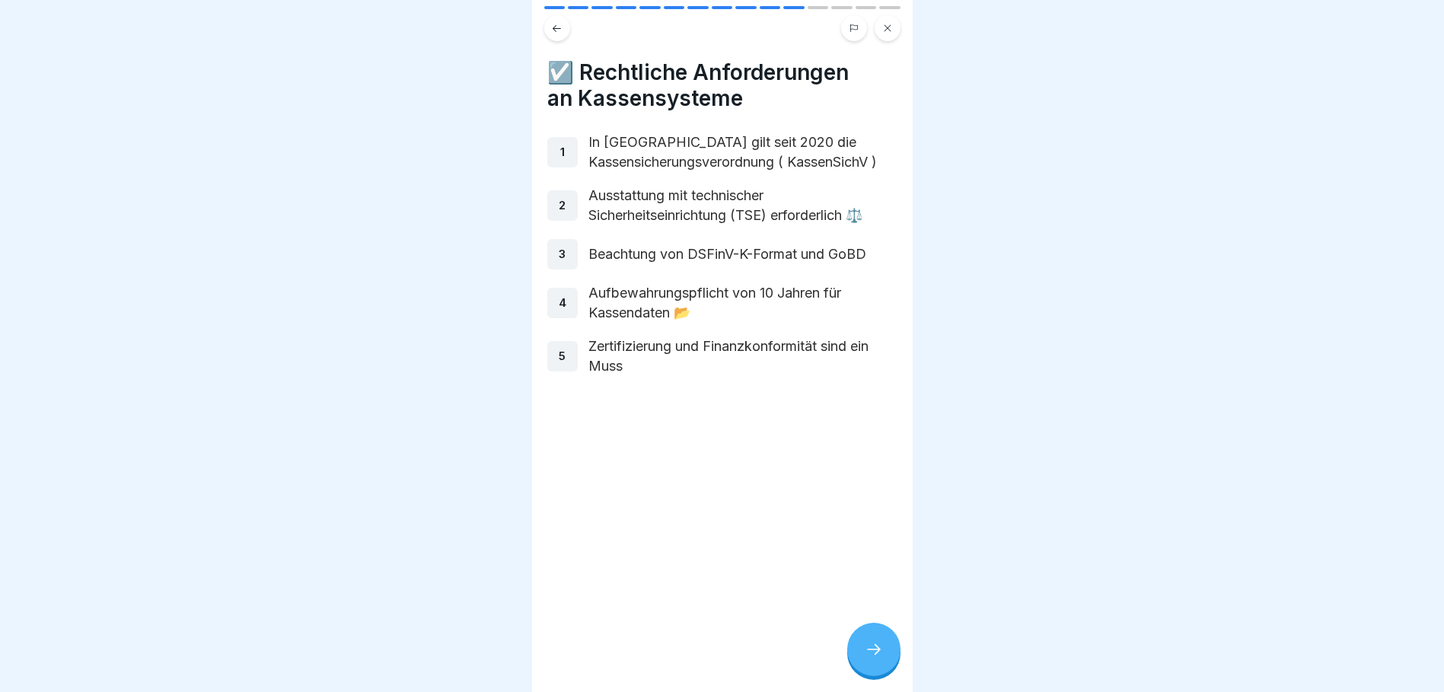
click at [865, 659] on icon at bounding box center [874, 649] width 18 height 18
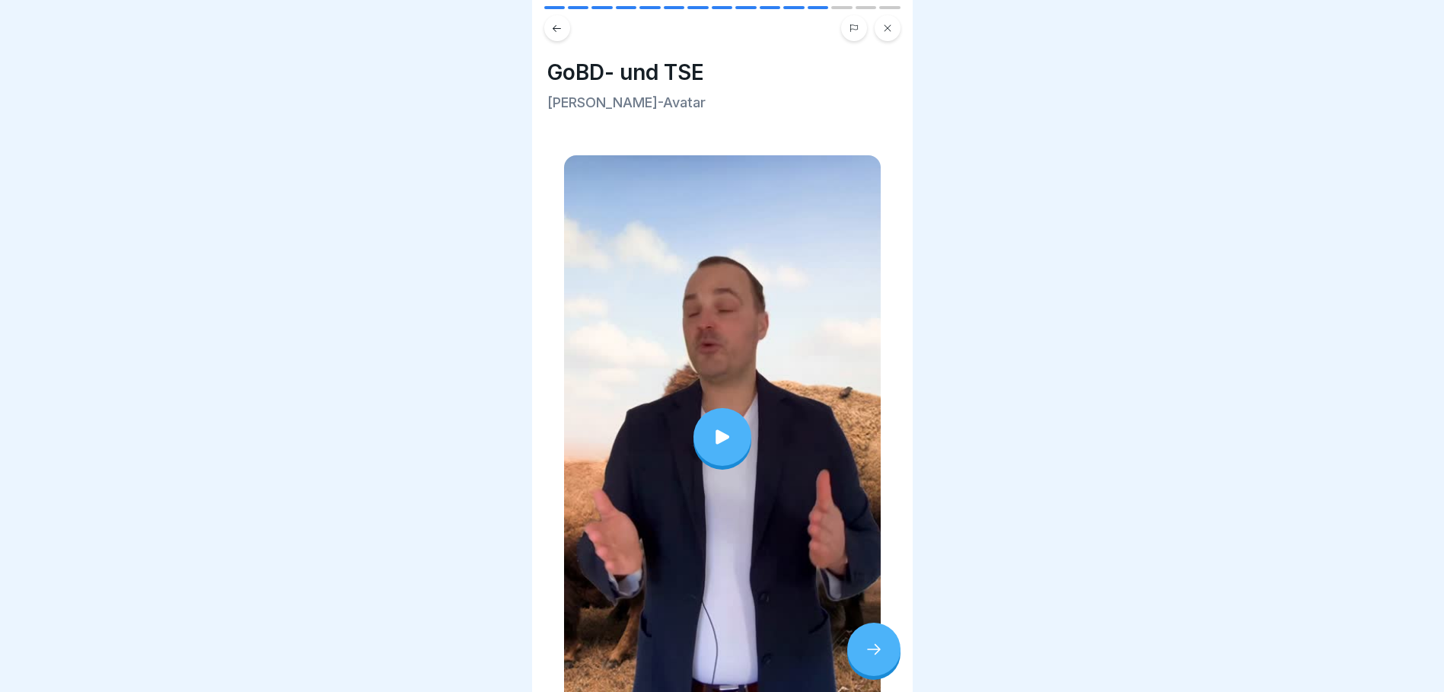
click at [712, 429] on icon at bounding box center [722, 436] width 21 height 21
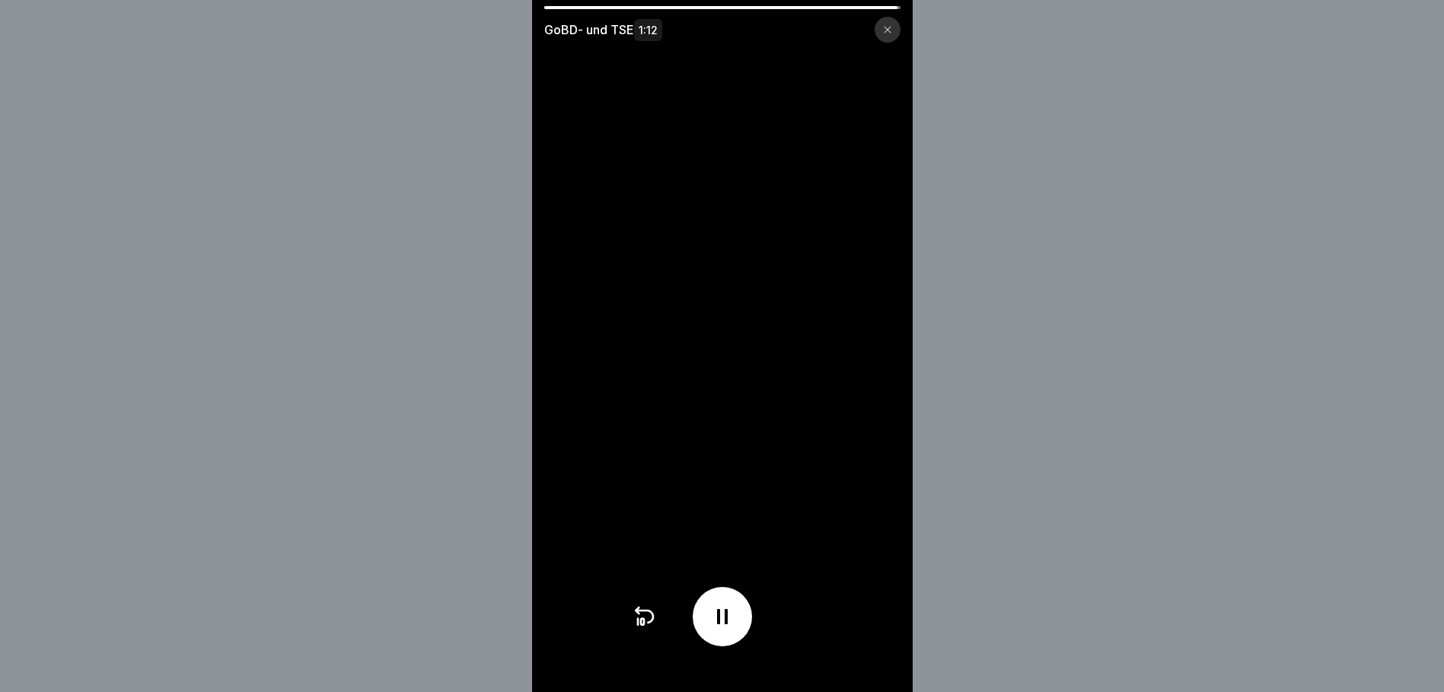
scroll to position [11, 0]
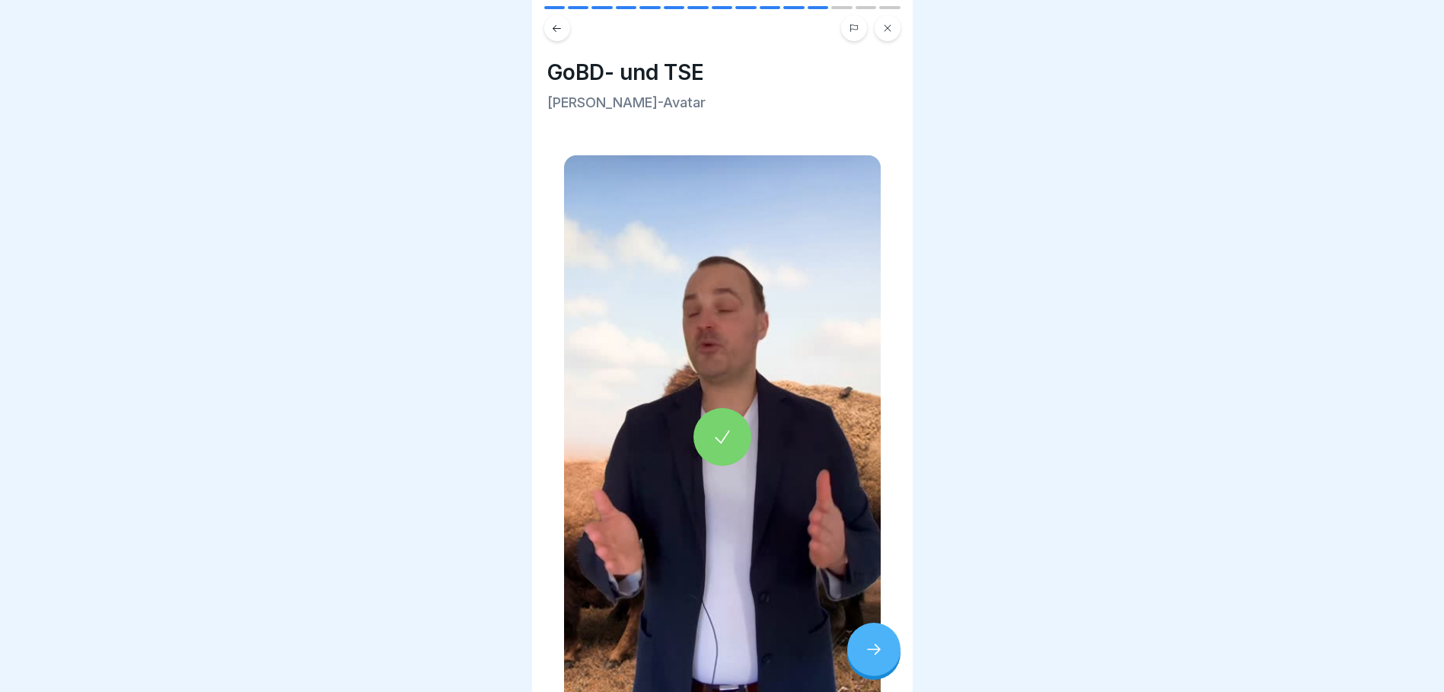
click at [874, 653] on icon at bounding box center [874, 649] width 18 height 18
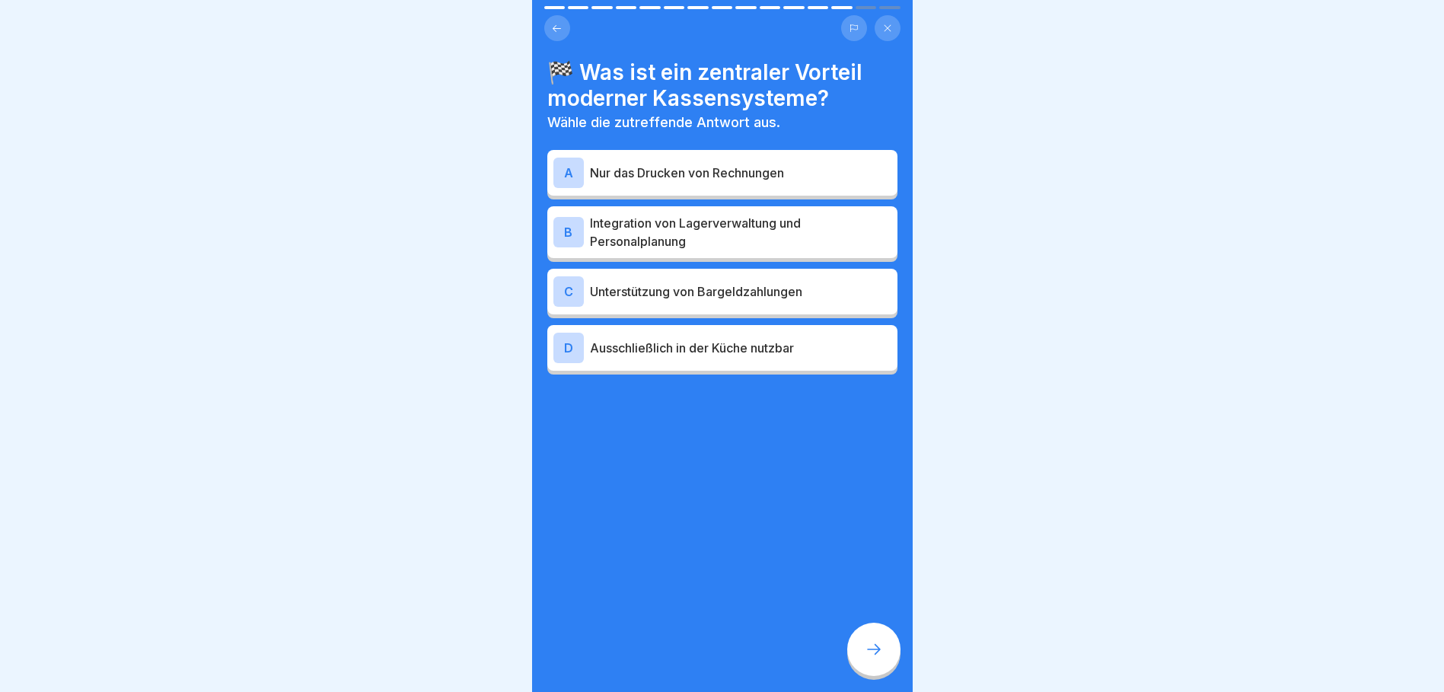
click at [693, 230] on p "Integration von Lagerverwaltung und Personalplanung" at bounding box center [741, 232] width 302 height 37
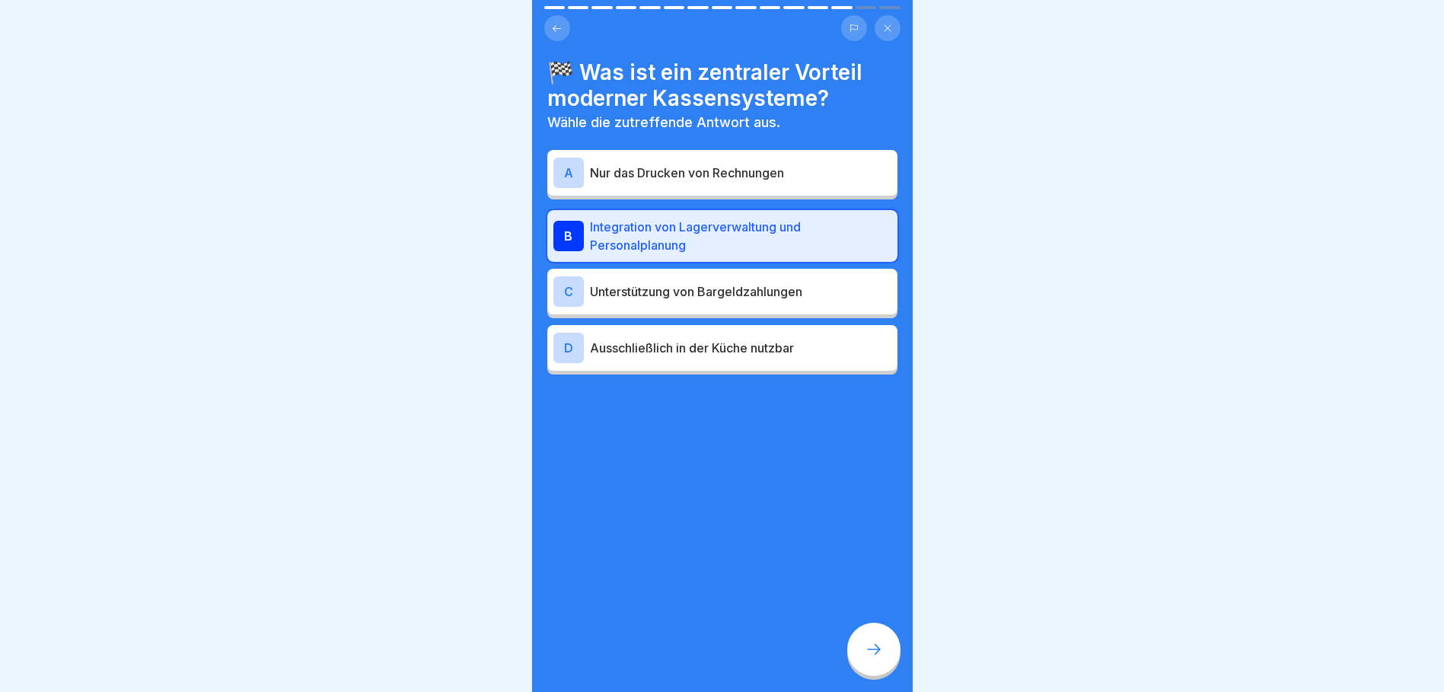
click at [867, 642] on icon at bounding box center [874, 649] width 18 height 18
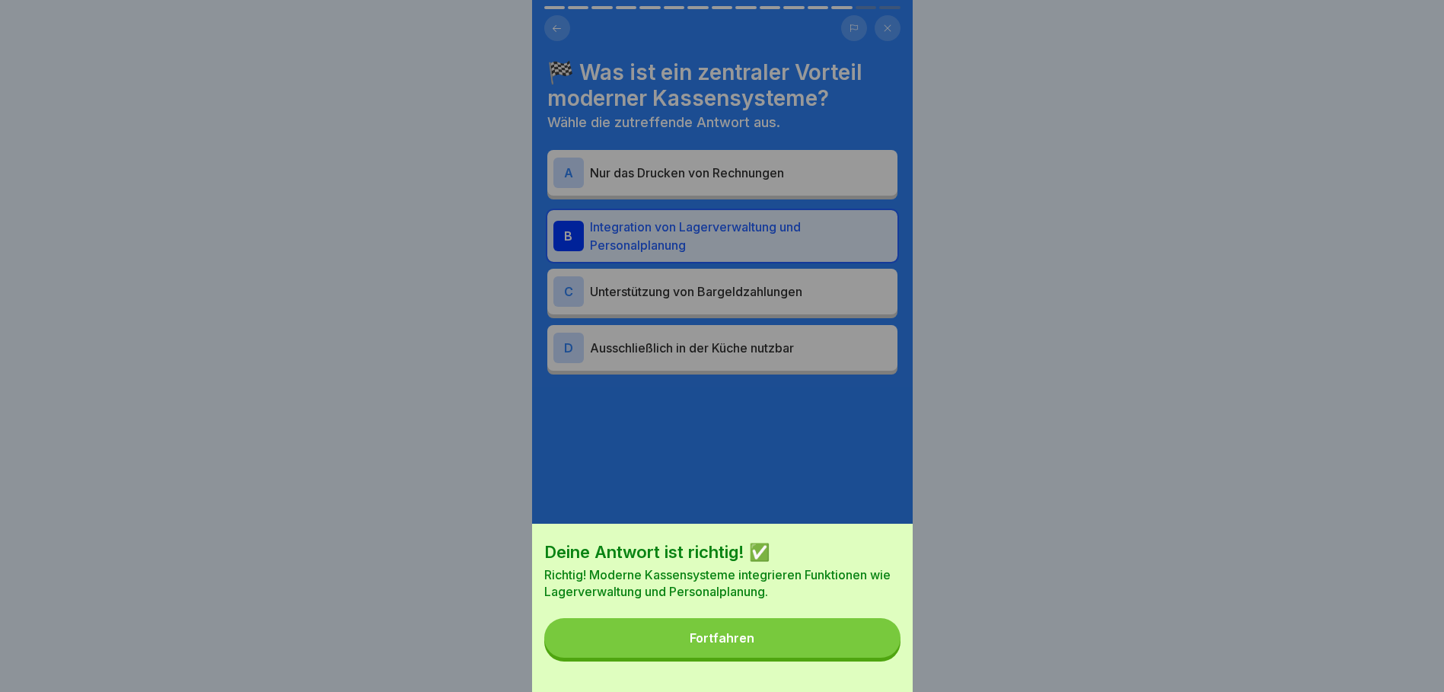
click at [835, 648] on button "Fortfahren" at bounding box center [722, 638] width 356 height 40
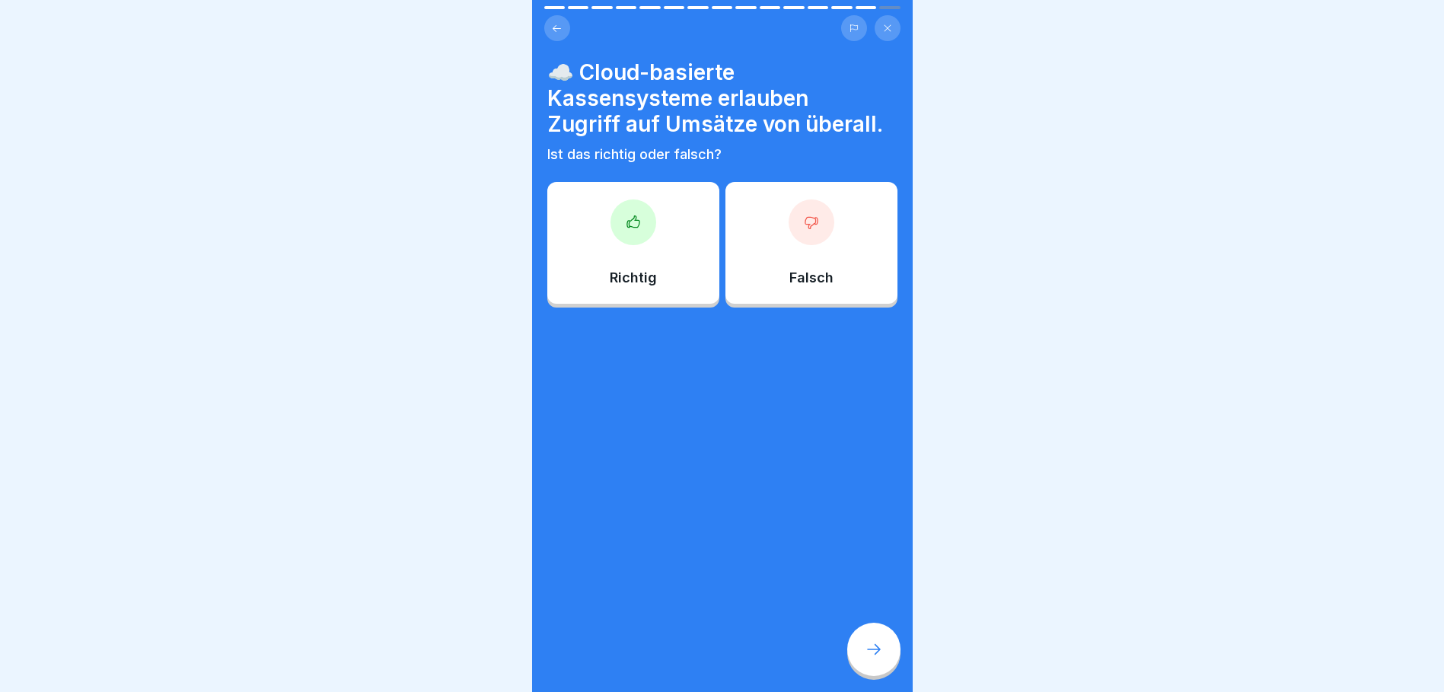
click at [650, 238] on div "Richtig" at bounding box center [633, 243] width 172 height 122
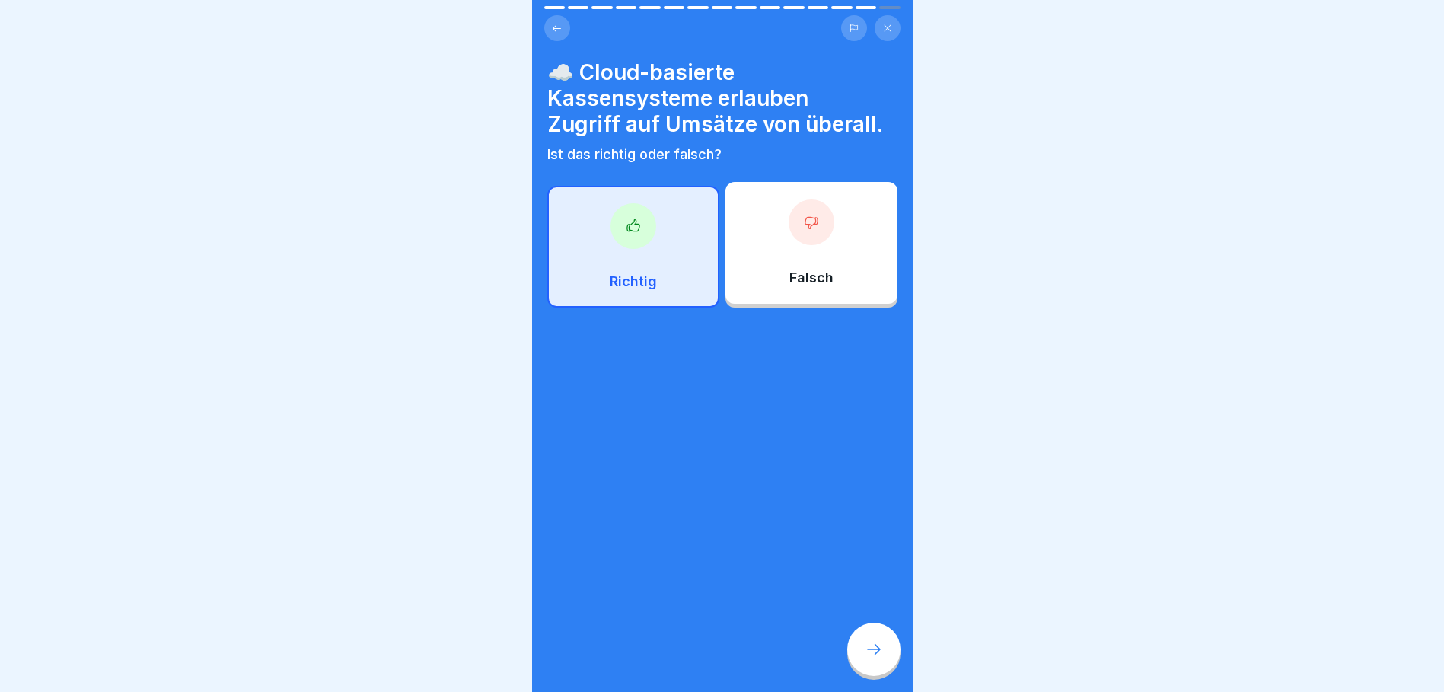
click at [875, 633] on div at bounding box center [873, 649] width 53 height 53
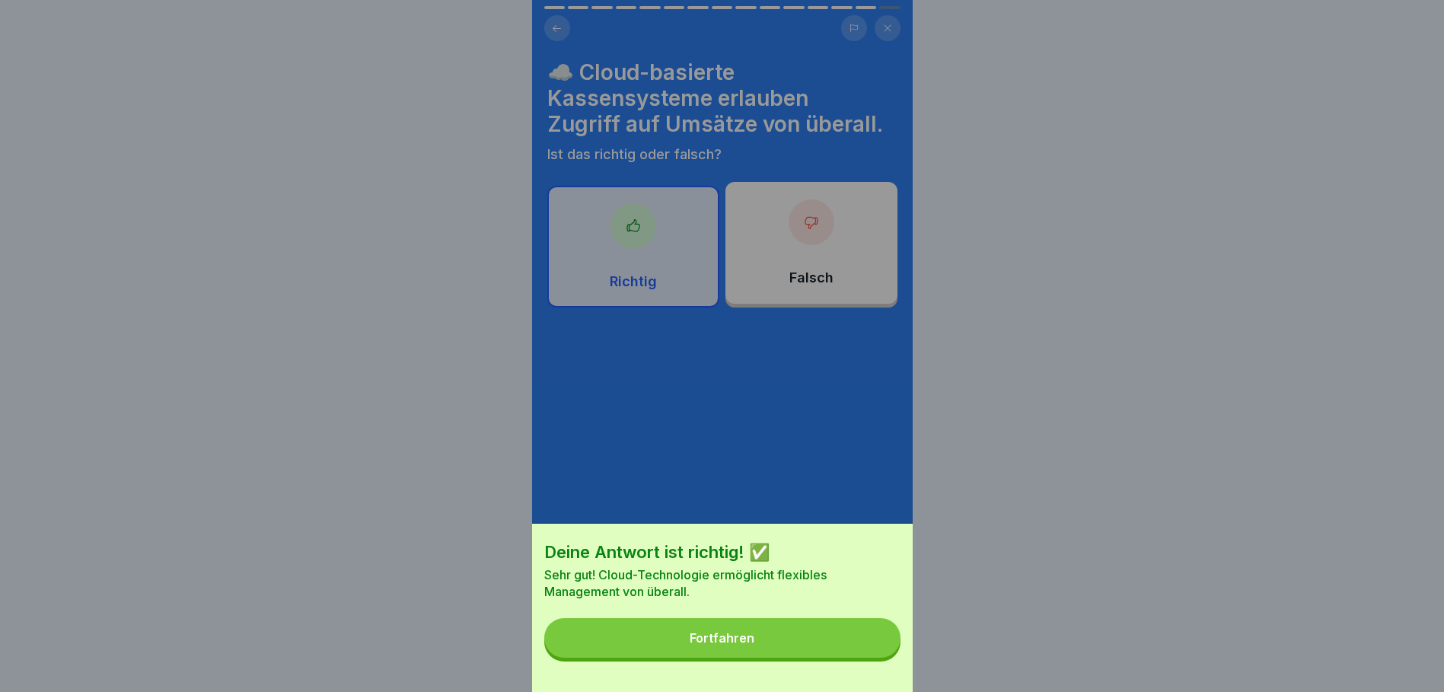
click at [826, 646] on button "Fortfahren" at bounding box center [722, 638] width 356 height 40
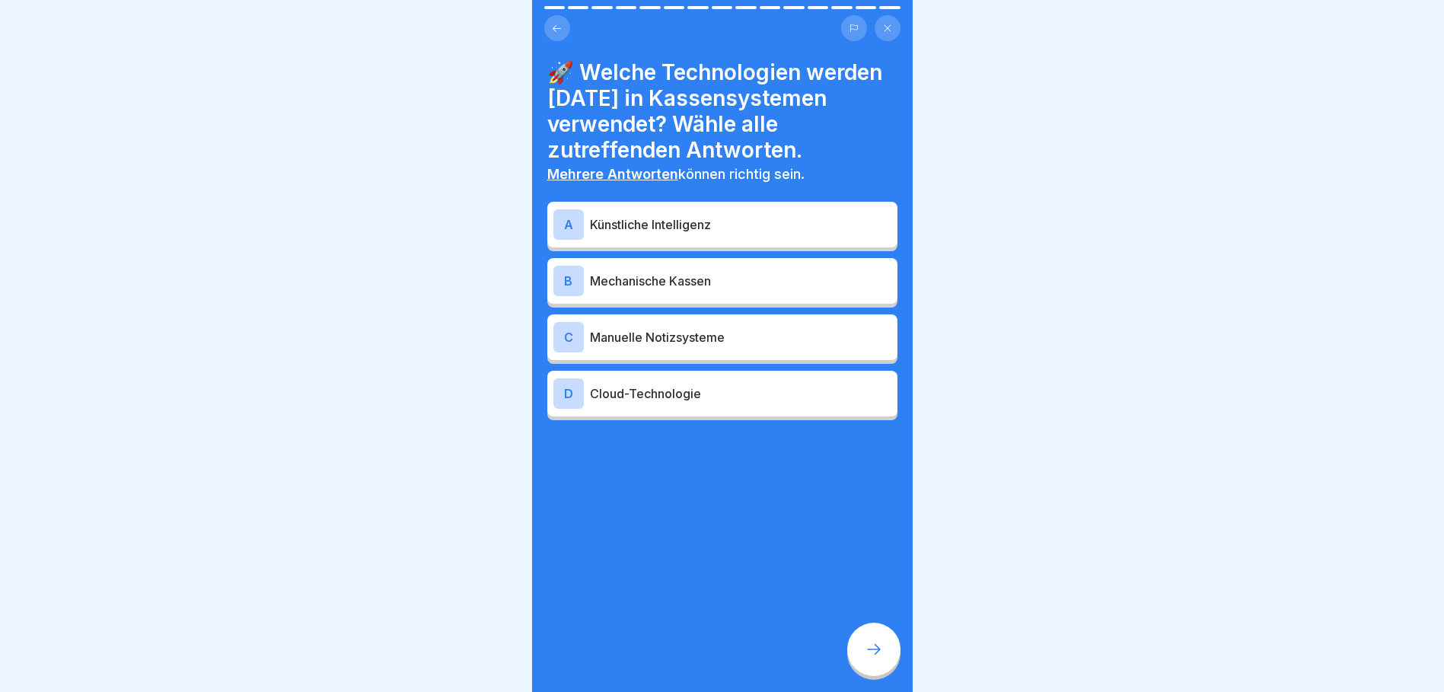
click at [662, 234] on p "Künstliche Intelligenz" at bounding box center [741, 224] width 302 height 18
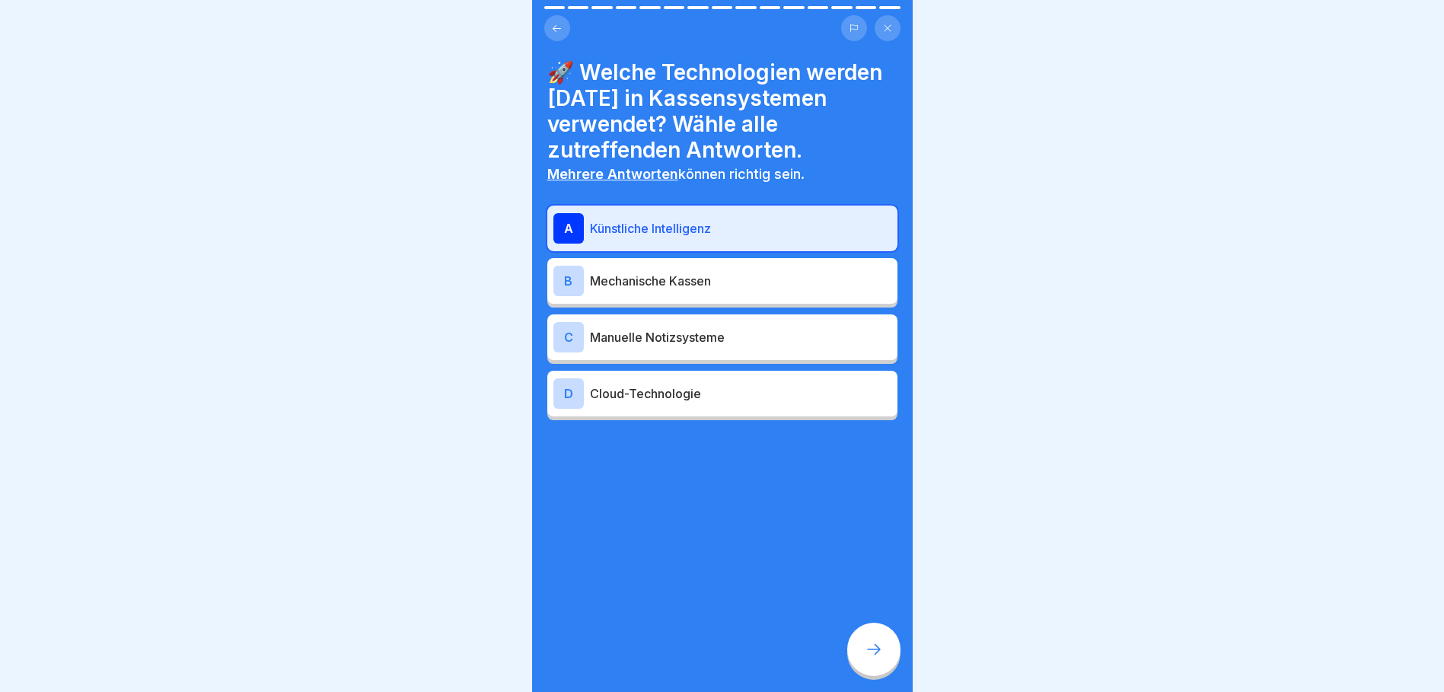
click at [677, 403] on p "Cloud-Technologie" at bounding box center [741, 394] width 302 height 18
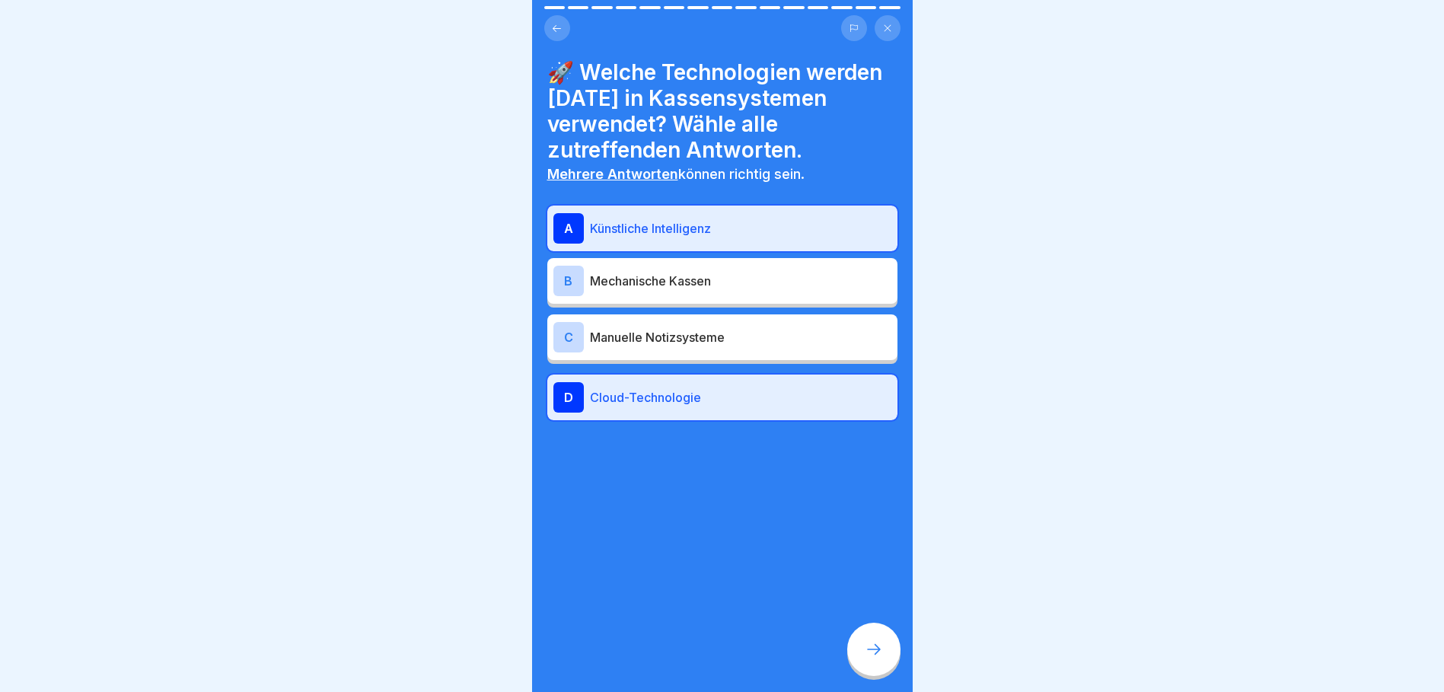
click at [879, 653] on icon at bounding box center [874, 649] width 18 height 18
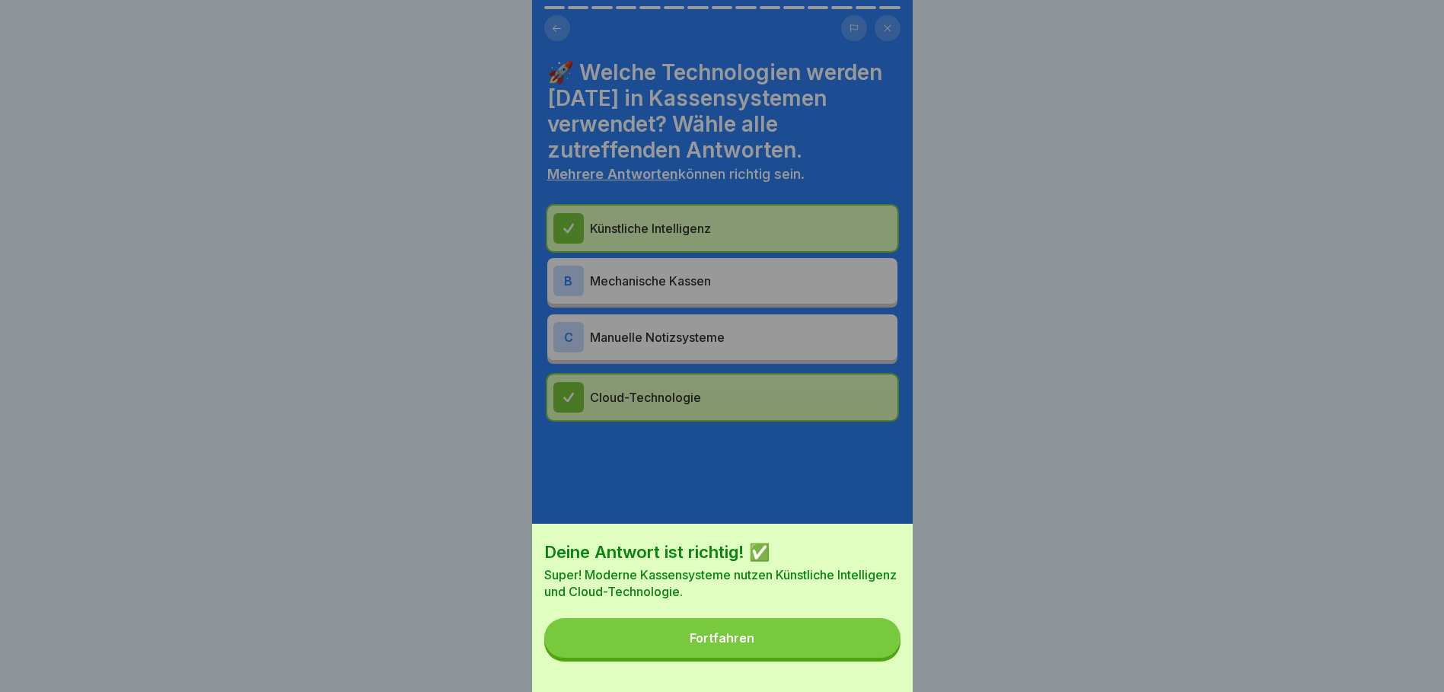
click at [827, 644] on button "Fortfahren" at bounding box center [722, 638] width 356 height 40
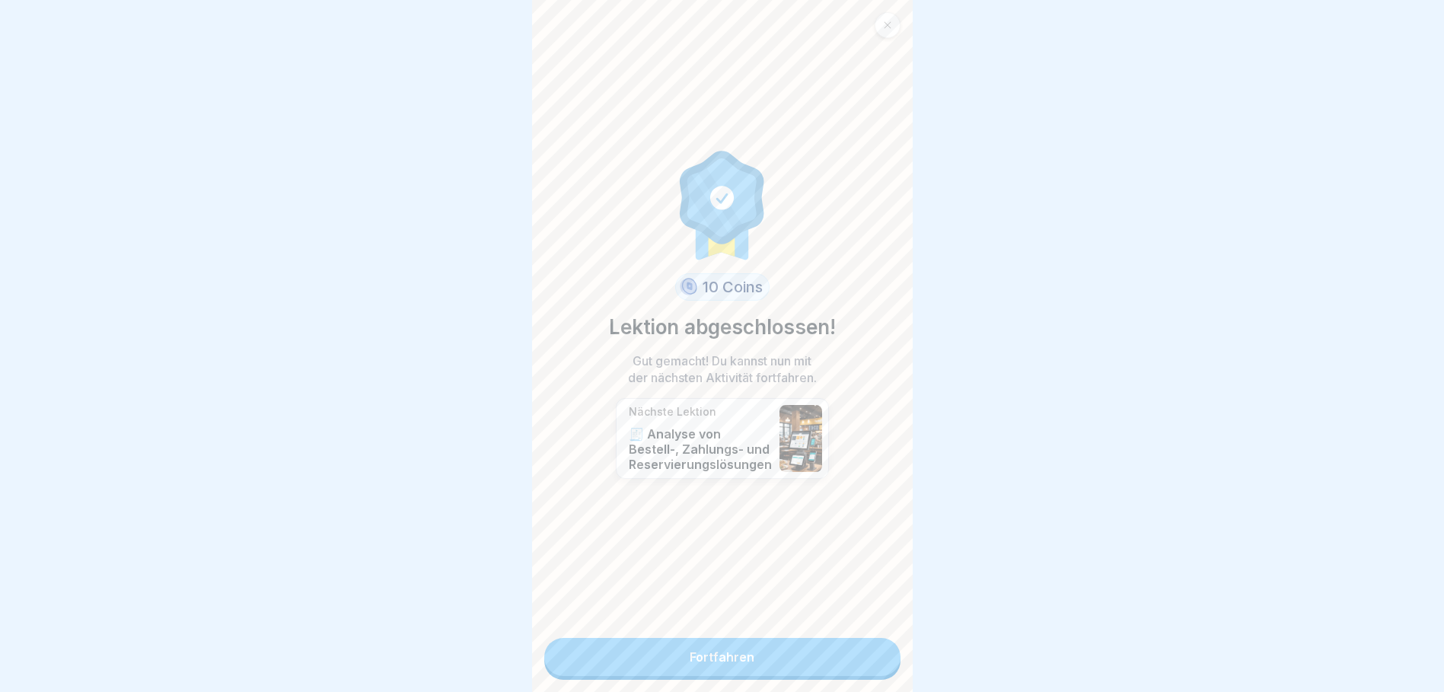
click at [999, 493] on body "Digitalisierungs-Tools im Gästebereich 15 Schritte 🧾 Einführung in Kassensystem…" at bounding box center [722, 346] width 1444 height 692
click at [744, 646] on link "Fortfahren" at bounding box center [722, 657] width 356 height 38
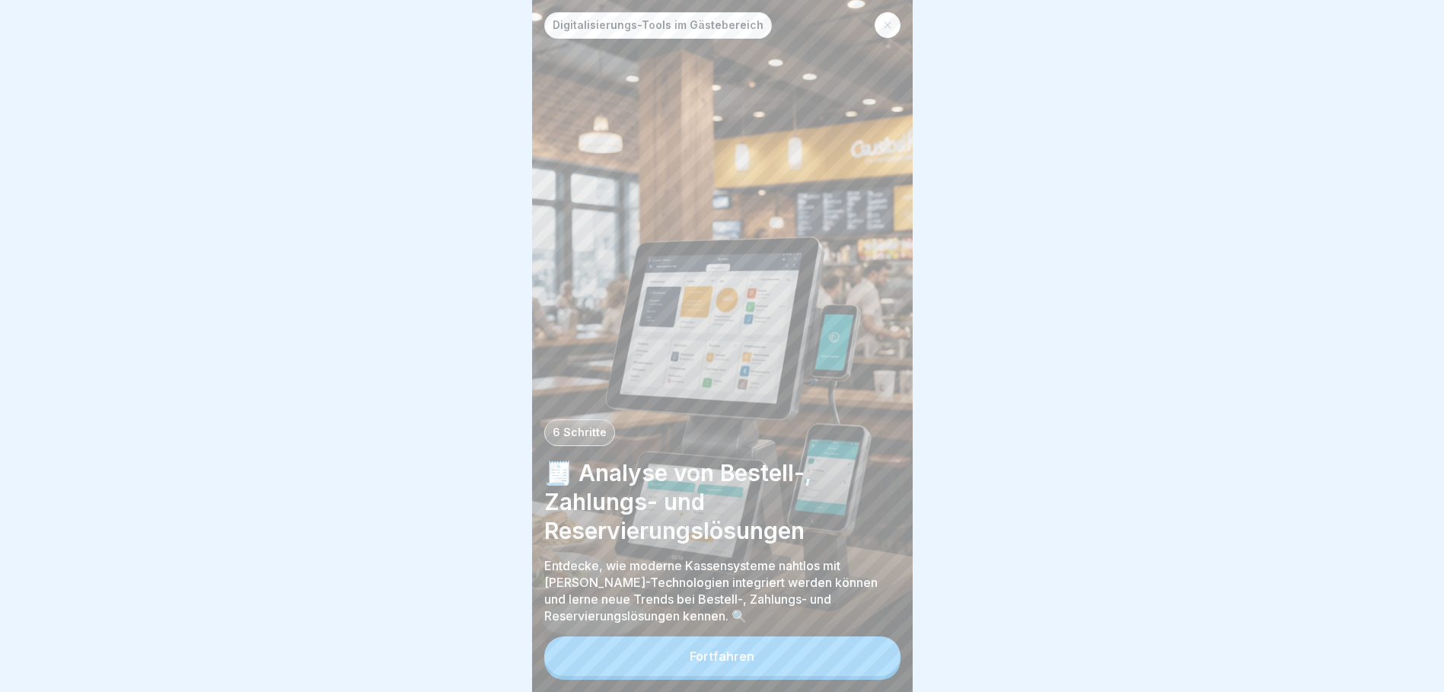
click at [746, 663] on div "Fortfahren" at bounding box center [722, 657] width 65 height 14
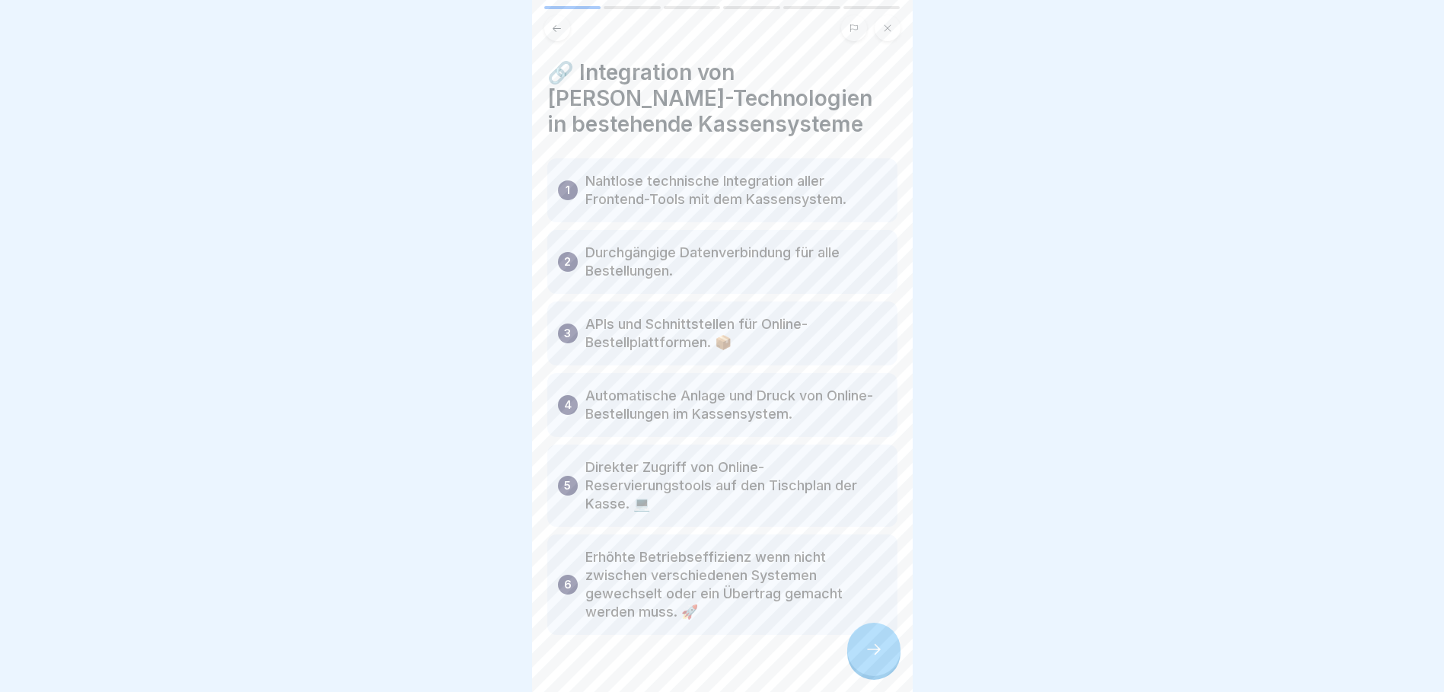
click at [865, 658] on icon at bounding box center [874, 649] width 18 height 18
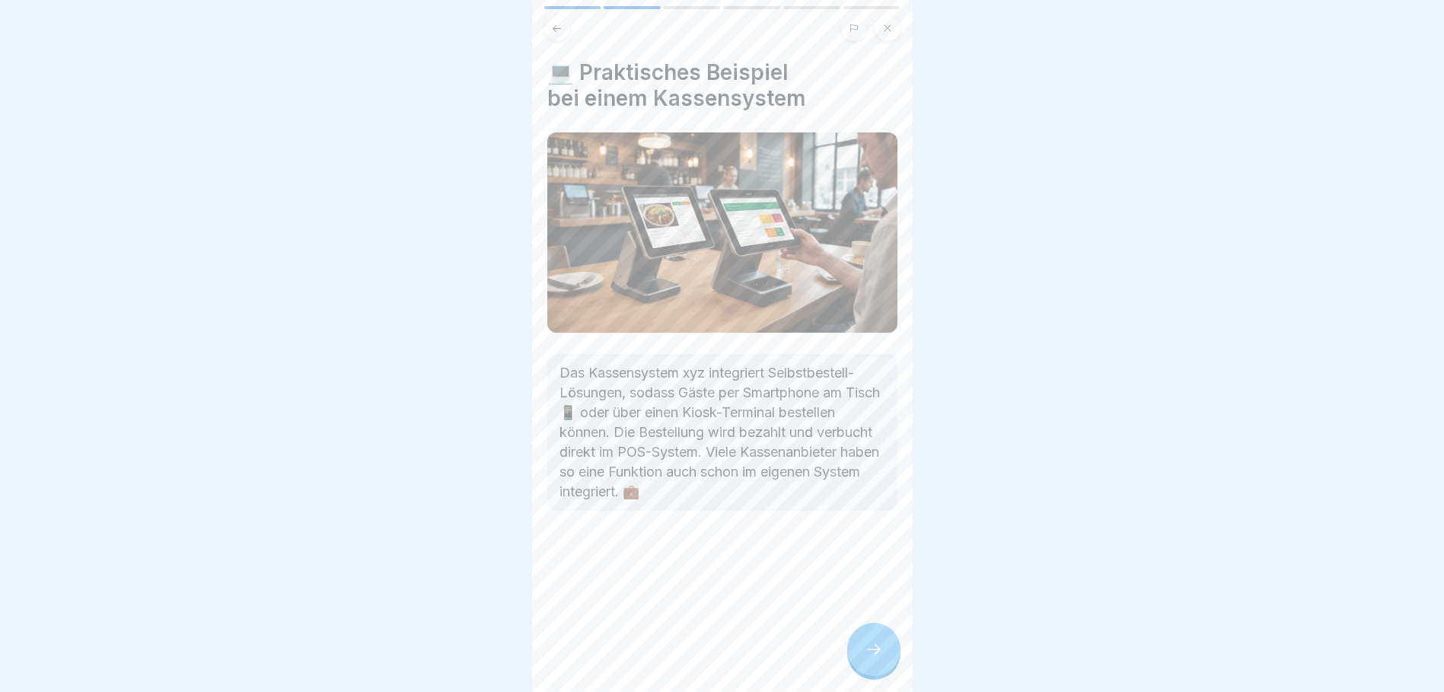
click at [871, 659] on icon at bounding box center [874, 649] width 18 height 18
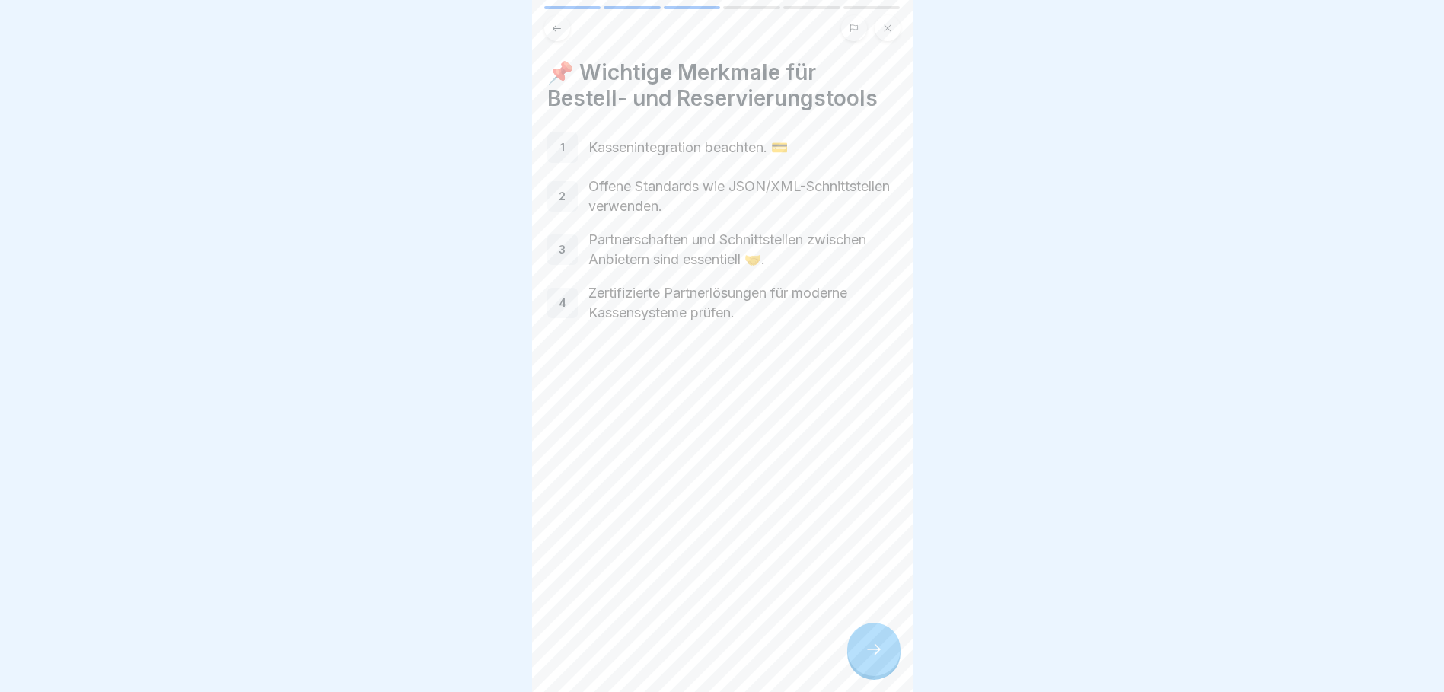
click at [879, 670] on div at bounding box center [873, 649] width 53 height 53
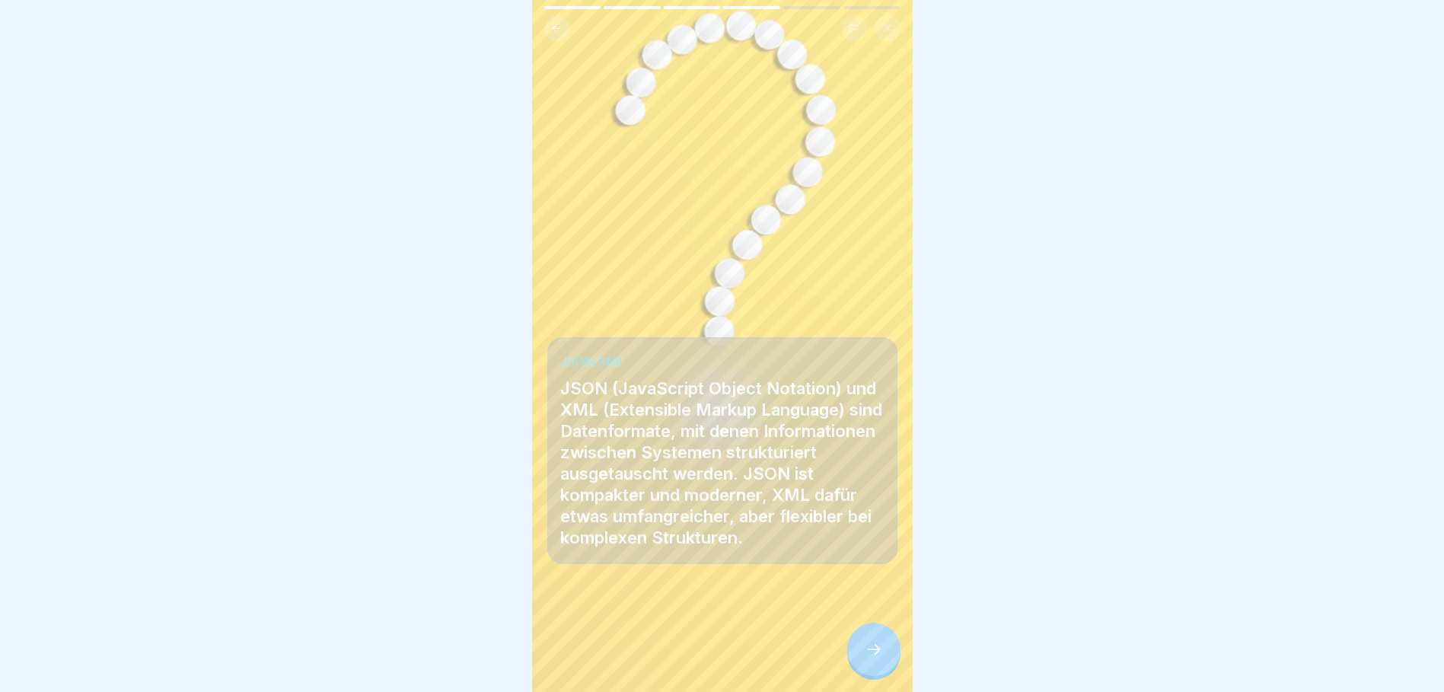
click at [884, 665] on div at bounding box center [873, 649] width 53 height 53
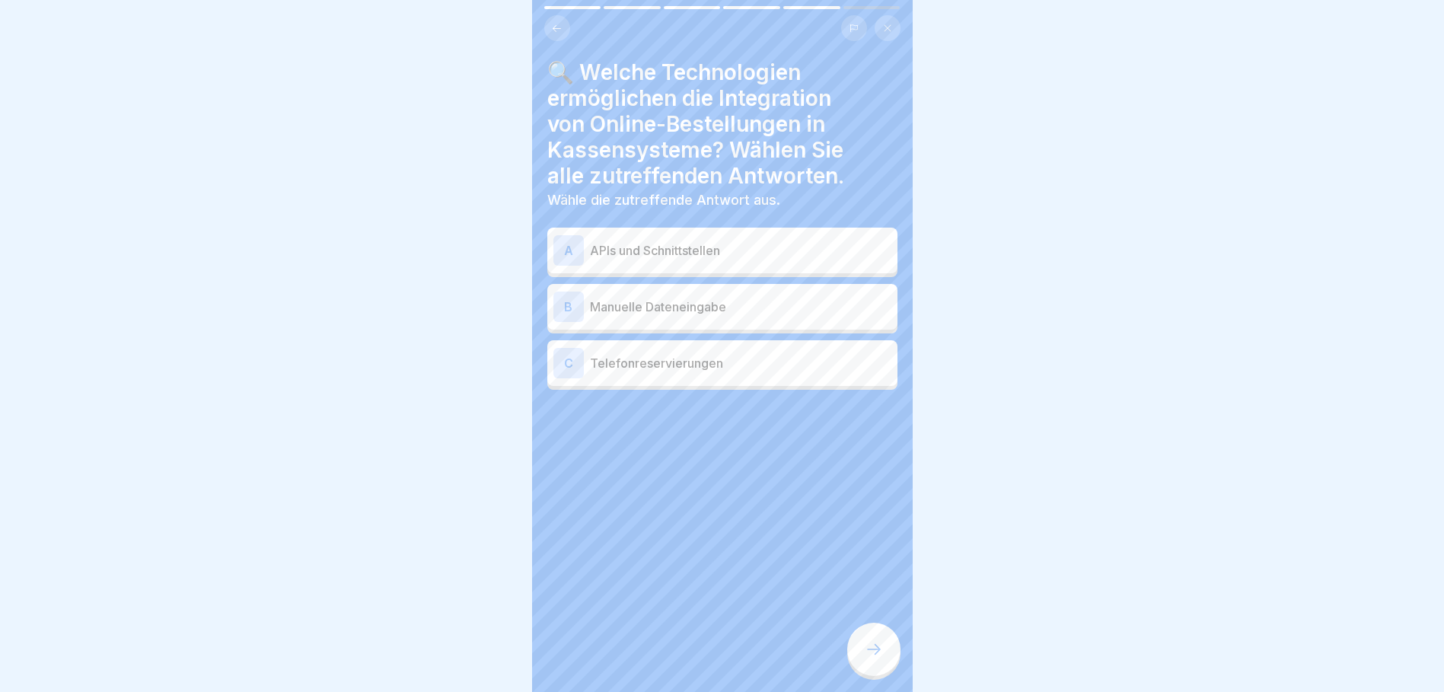
click at [702, 257] on p "APIs und Schnittstellen" at bounding box center [741, 250] width 302 height 18
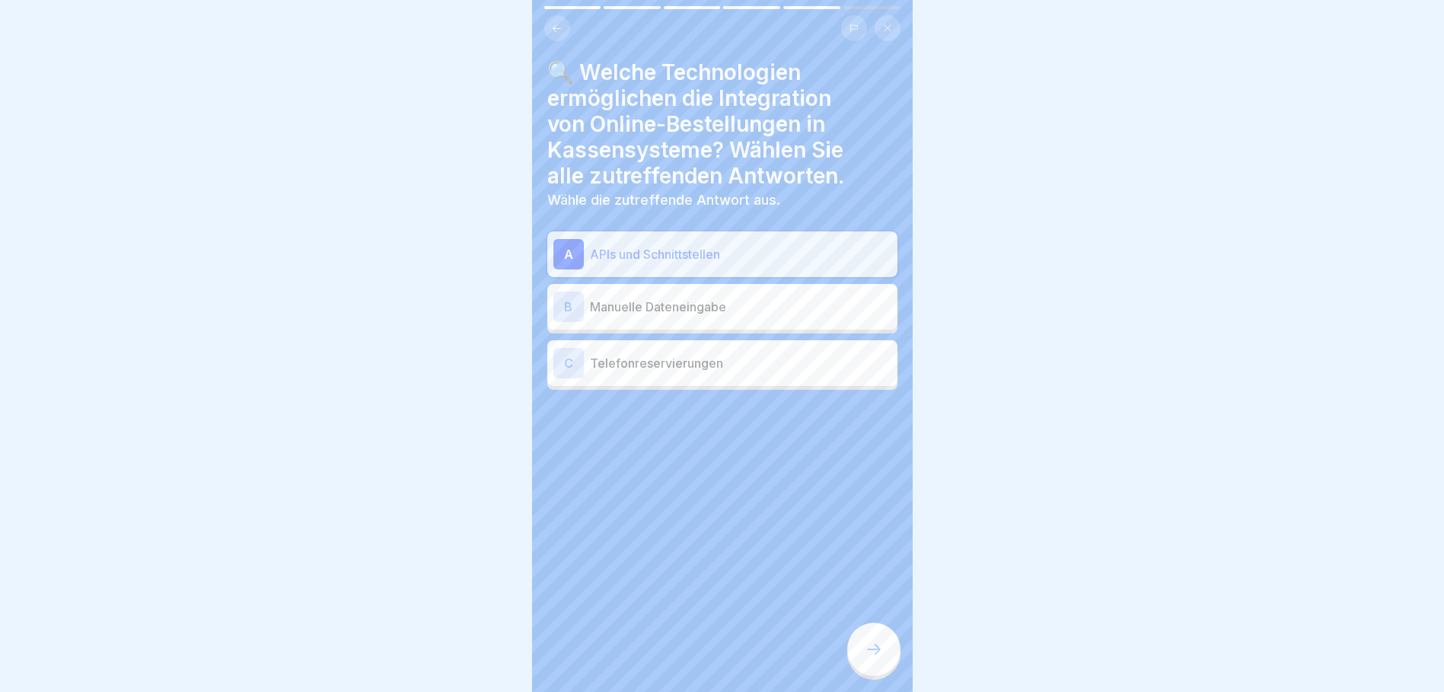
click at [872, 639] on div at bounding box center [873, 649] width 53 height 53
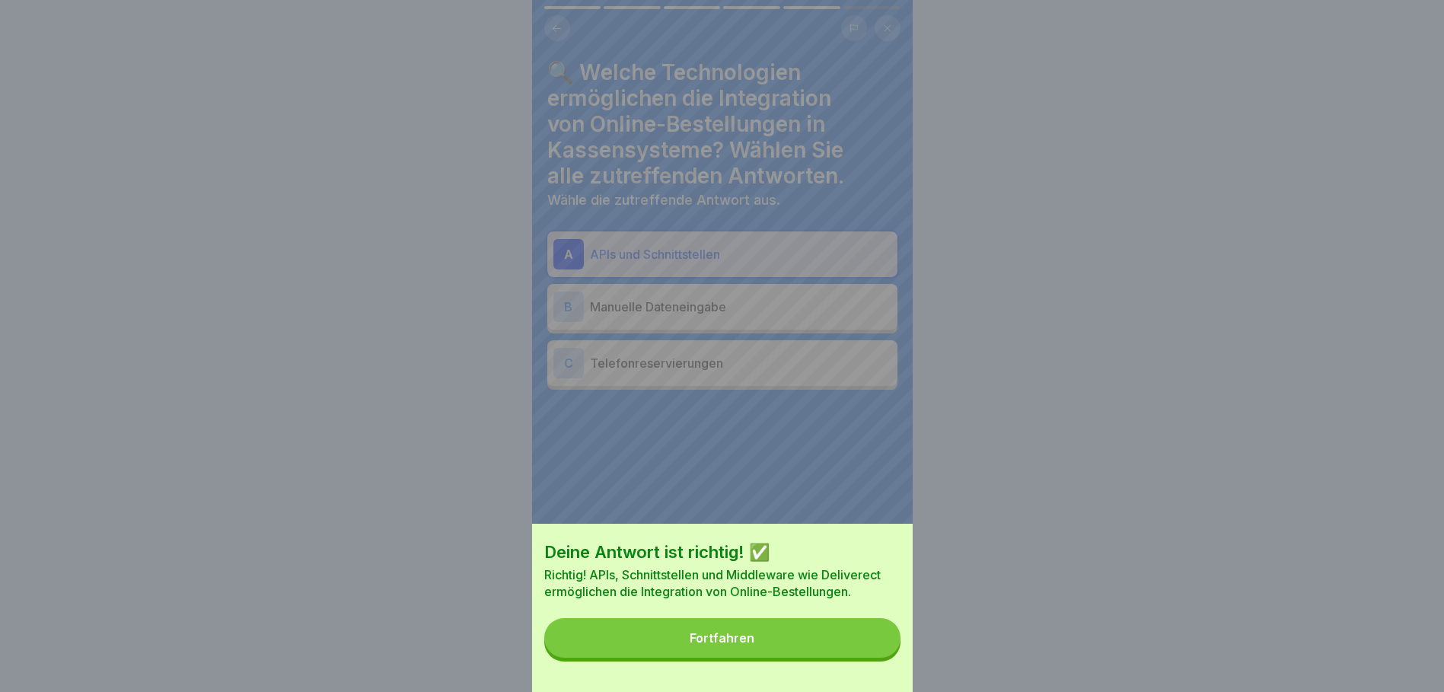
click at [855, 647] on button "Fortfahren" at bounding box center [722, 638] width 356 height 40
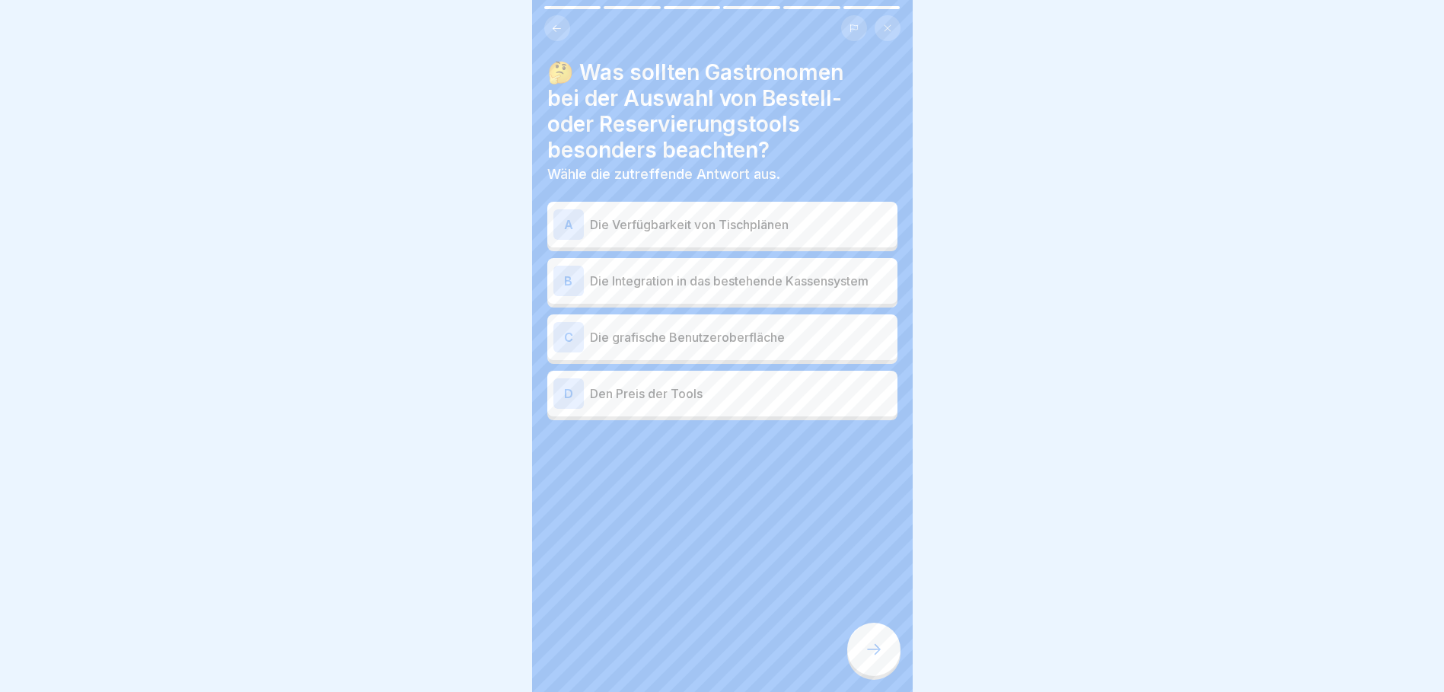
click at [704, 282] on p "Die Integration in das bestehende Kassensystem" at bounding box center [741, 281] width 302 height 18
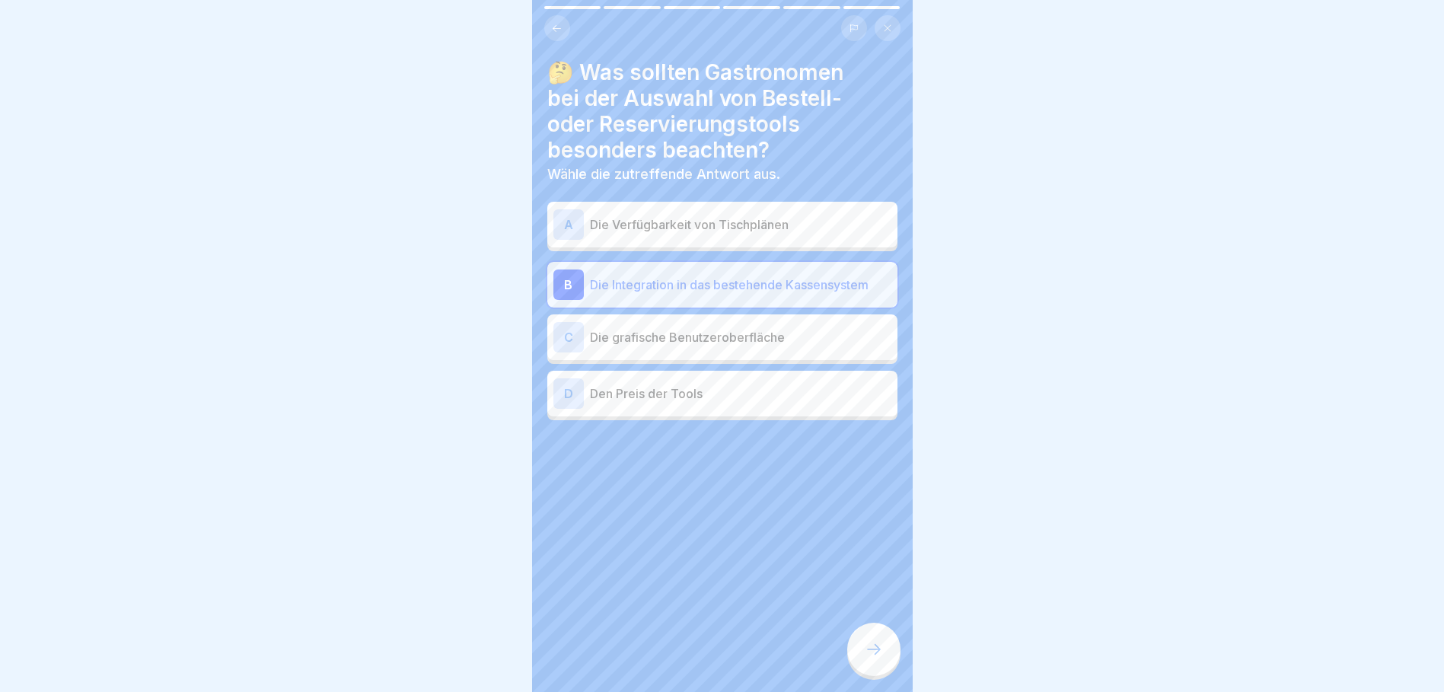
click at [870, 659] on icon at bounding box center [874, 649] width 18 height 18
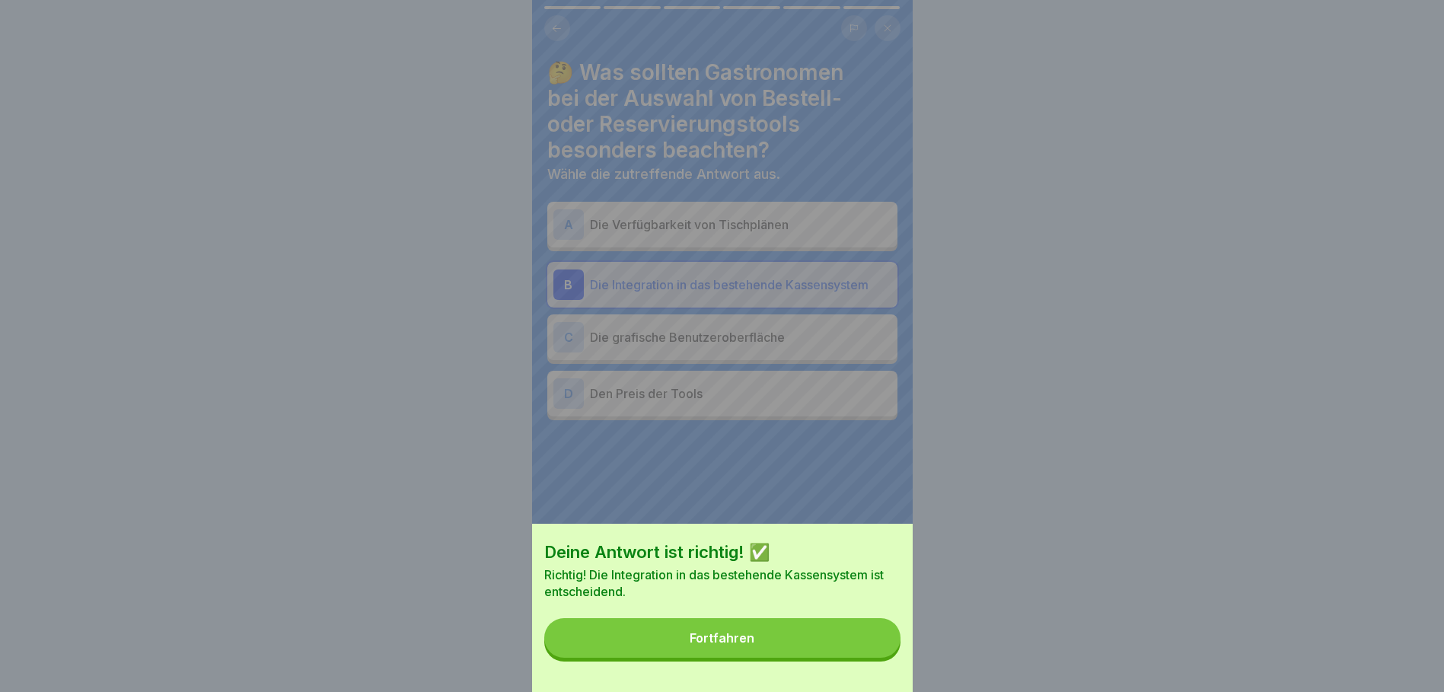
click at [852, 640] on button "Fortfahren" at bounding box center [722, 638] width 356 height 40
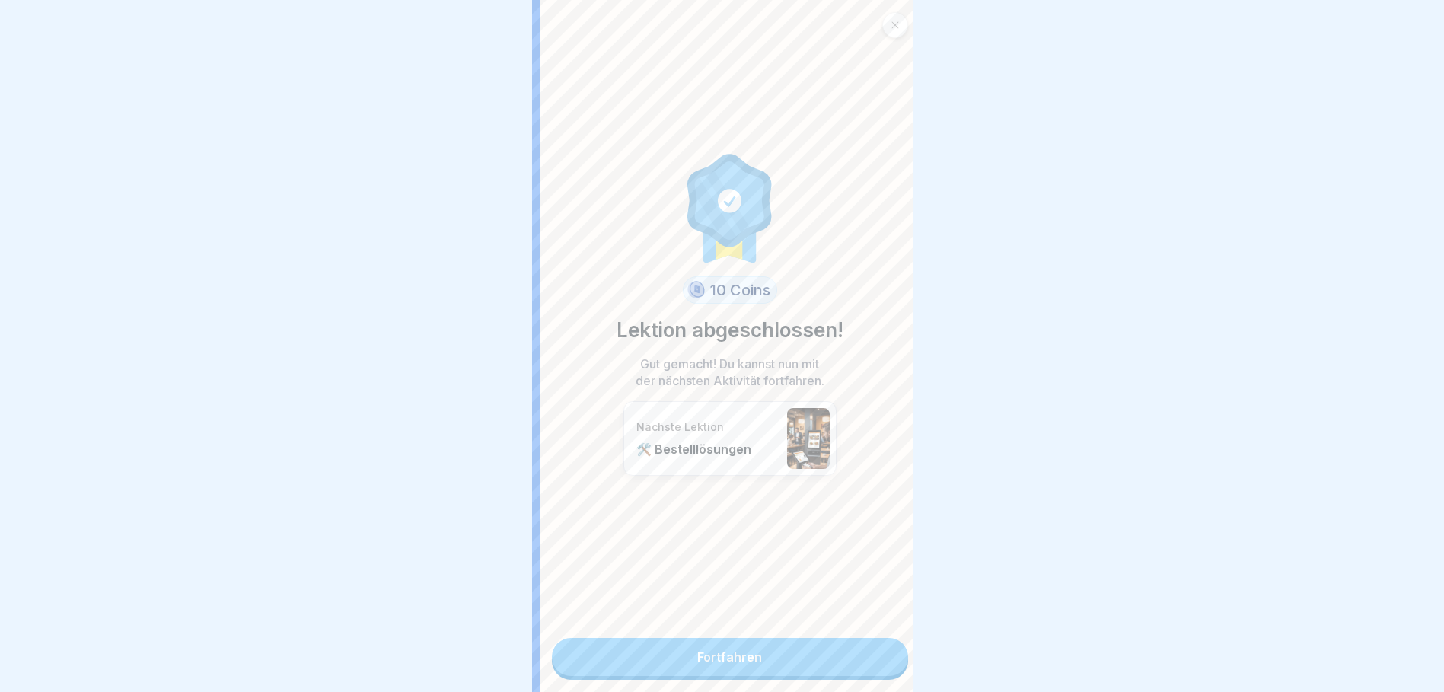
click at [820, 577] on div "10 Coins Lektion abgeschlossen! Gut gemacht! Du kannst nun mit der nächsten Akt…" at bounding box center [730, 346] width 381 height 692
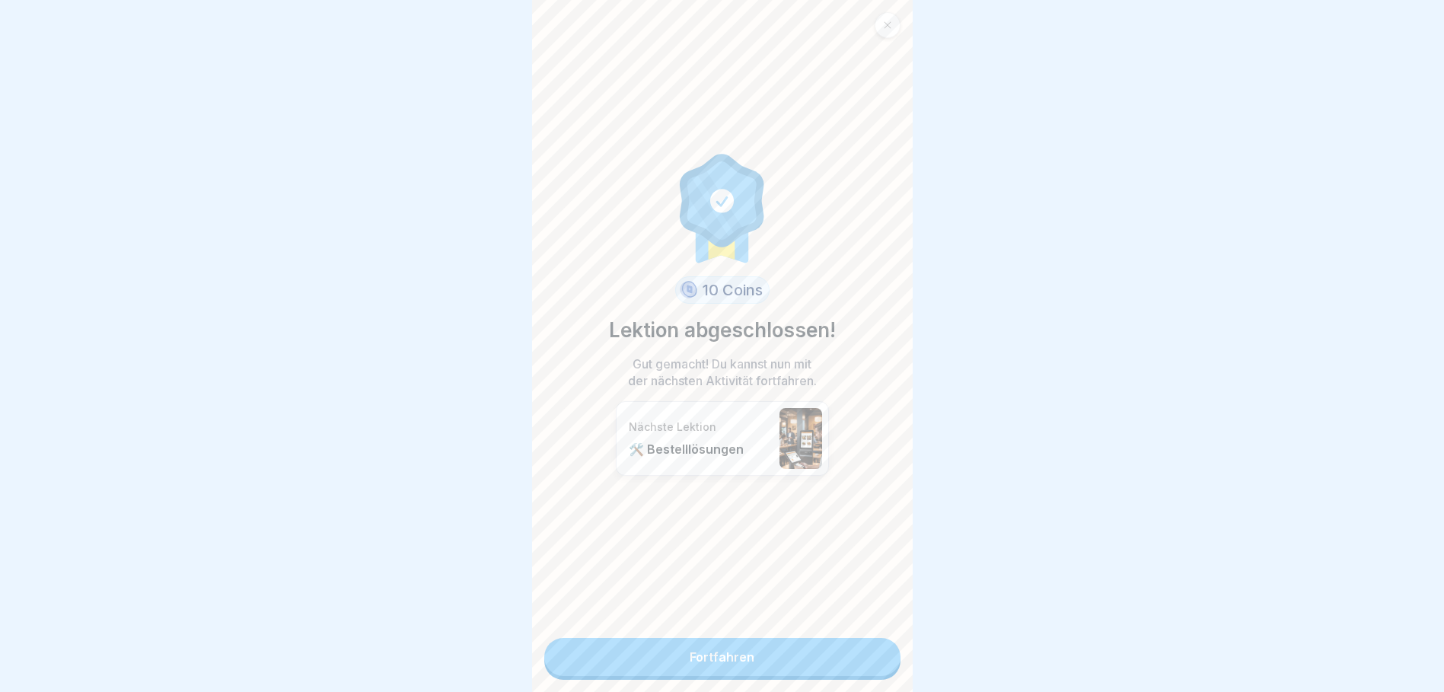
click at [776, 647] on link "Fortfahren" at bounding box center [722, 657] width 356 height 38
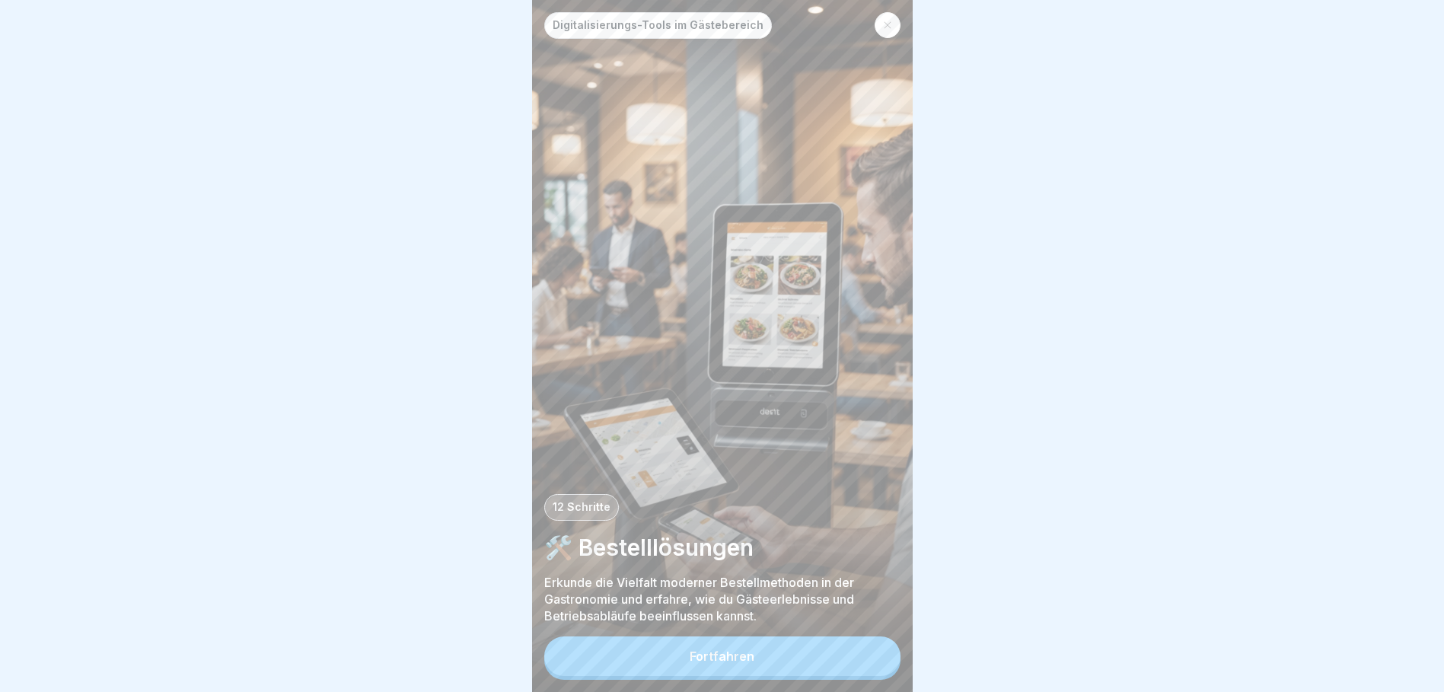
click at [731, 663] on div "Fortfahren" at bounding box center [722, 657] width 65 height 14
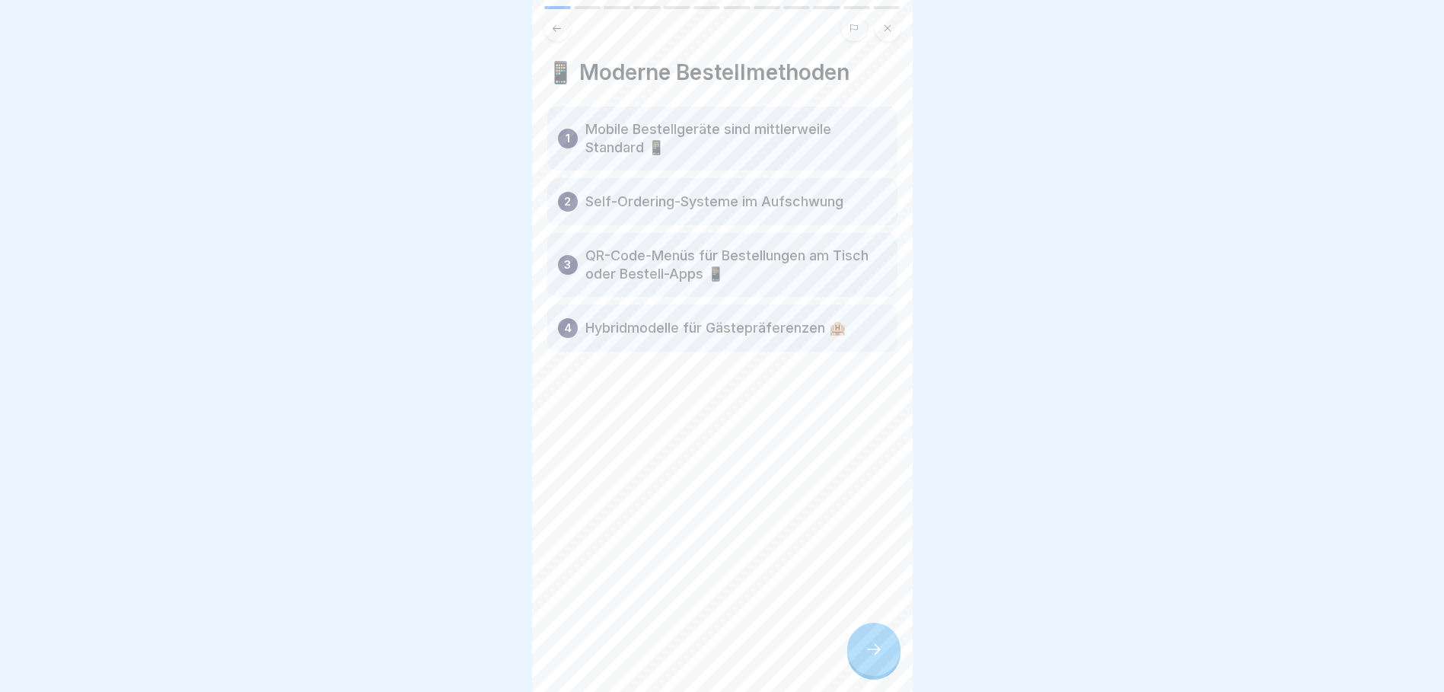
click at [866, 676] on div at bounding box center [873, 649] width 53 height 53
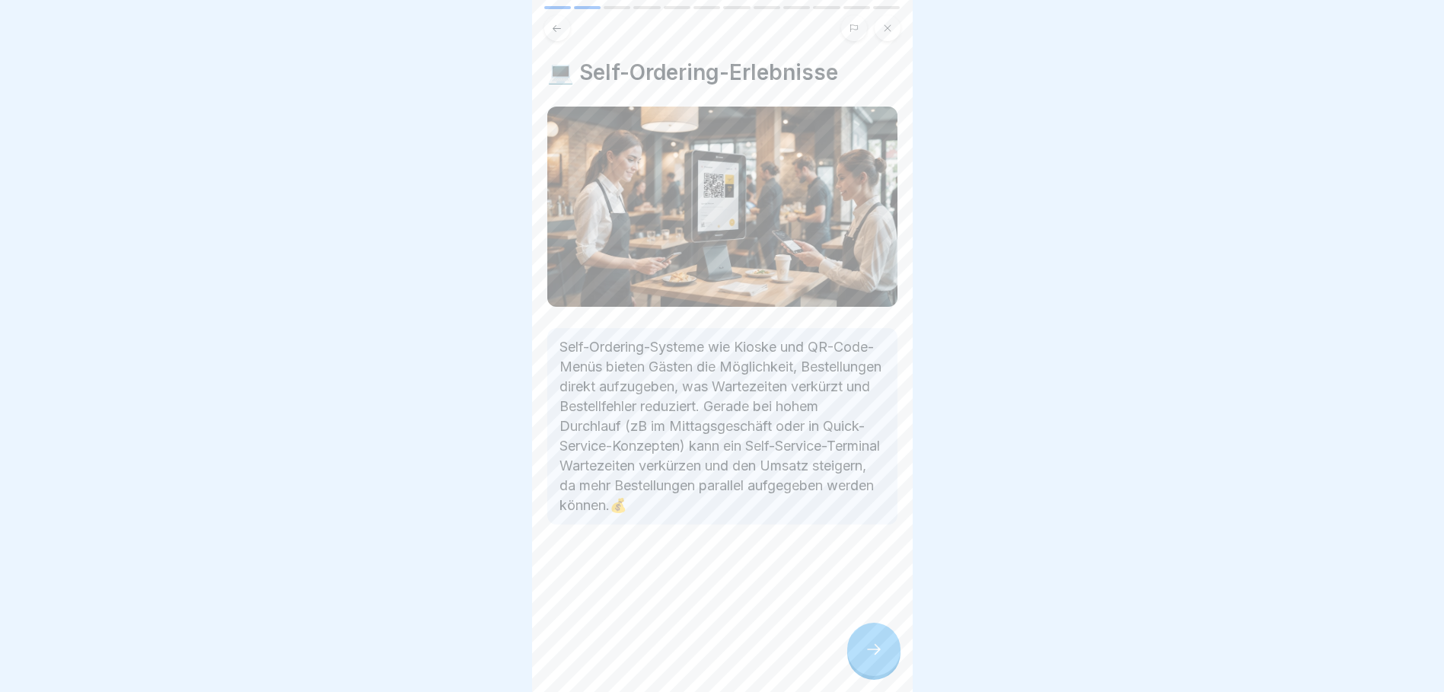
click at [879, 659] on icon at bounding box center [874, 649] width 18 height 18
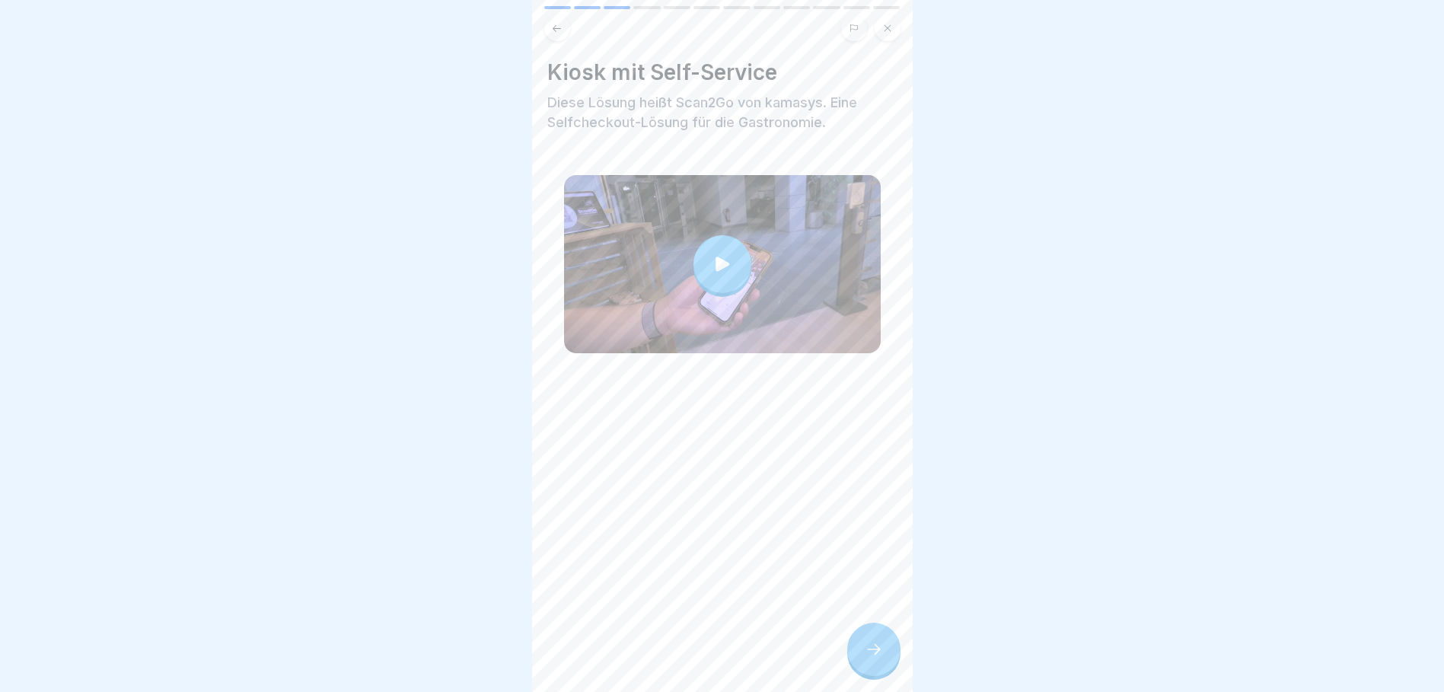
click at [719, 259] on icon at bounding box center [722, 264] width 21 height 21
click at [873, 659] on icon at bounding box center [874, 649] width 18 height 18
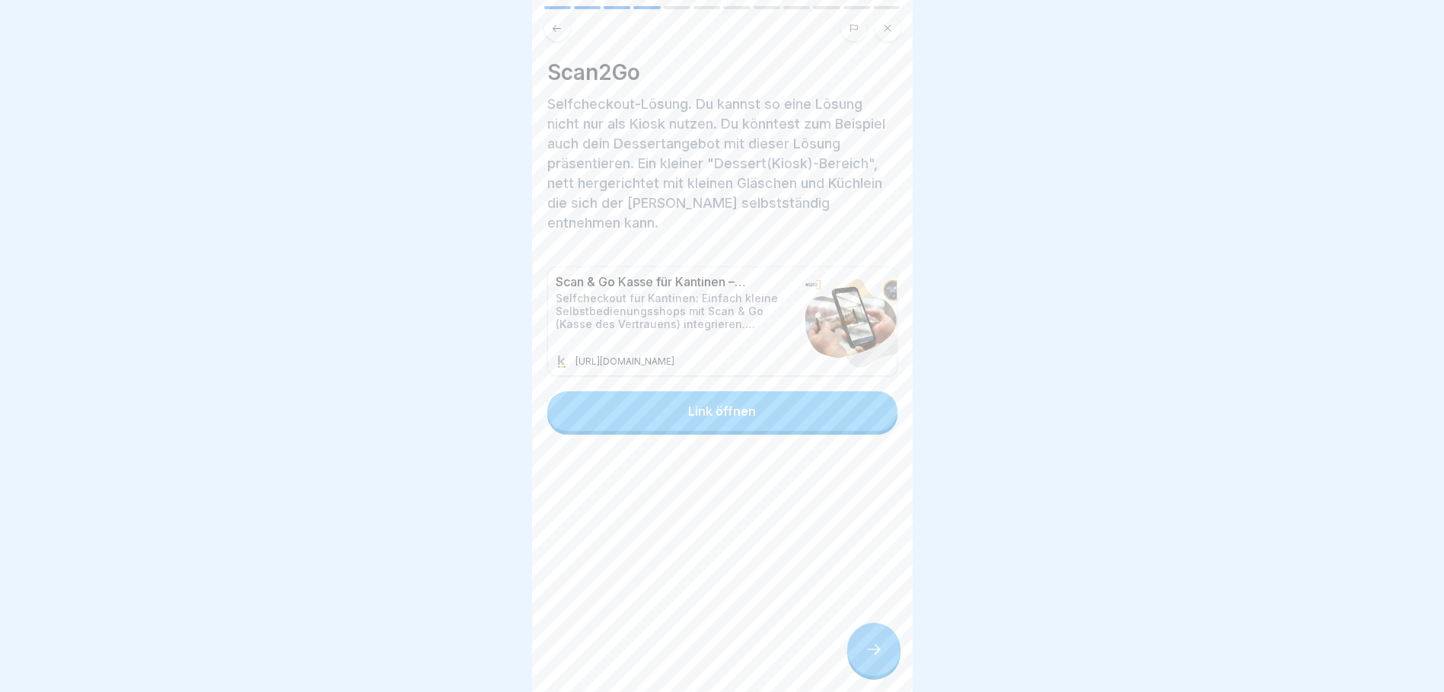
click at [726, 409] on div "Link öffnen" at bounding box center [722, 411] width 68 height 14
click at [873, 656] on icon at bounding box center [874, 649] width 18 height 18
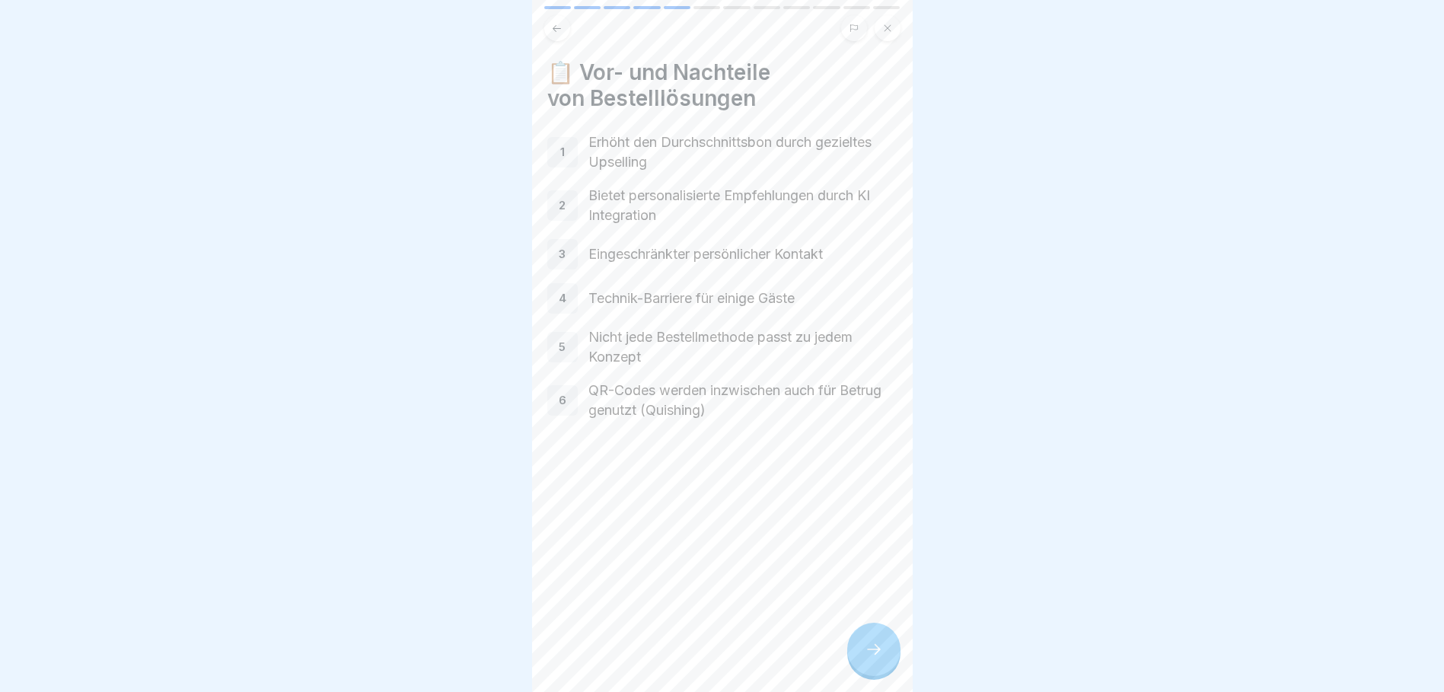
click at [876, 650] on div at bounding box center [873, 649] width 53 height 53
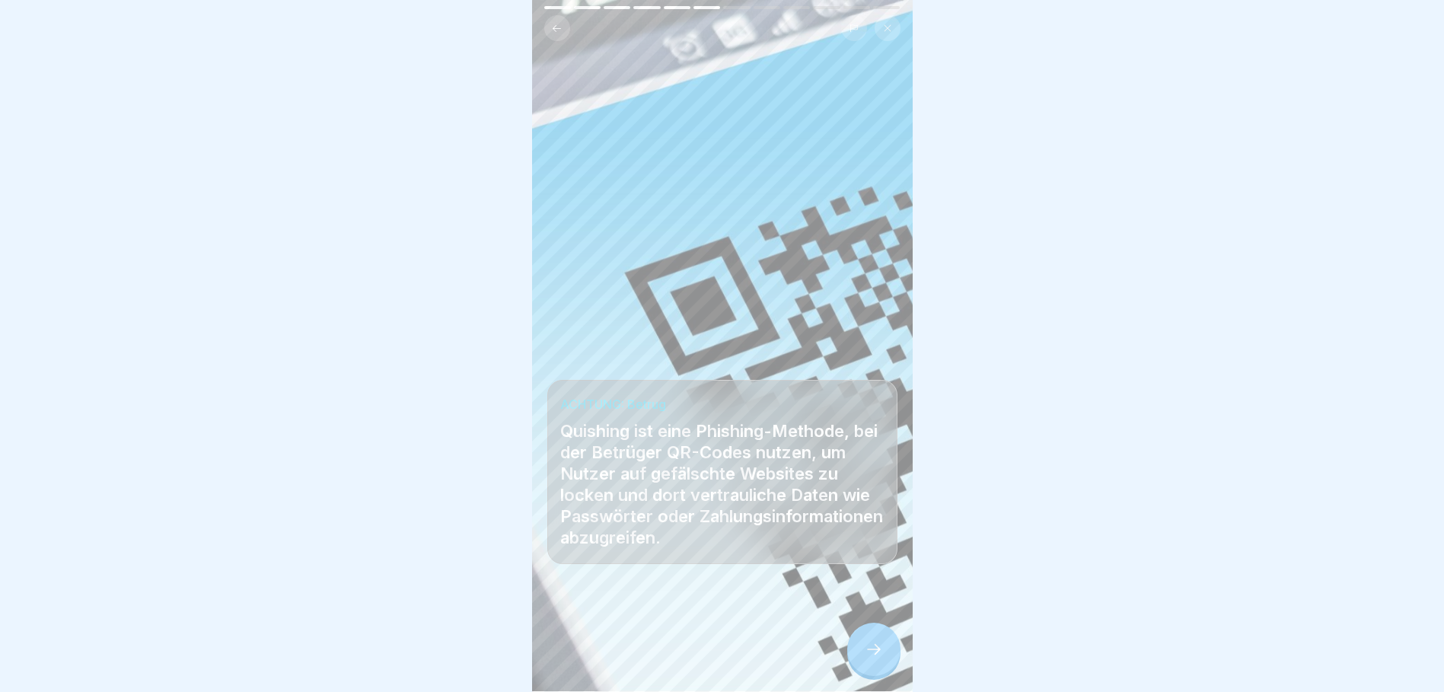
click at [880, 656] on icon at bounding box center [874, 649] width 18 height 18
